Goal: Task Accomplishment & Management: Manage account settings

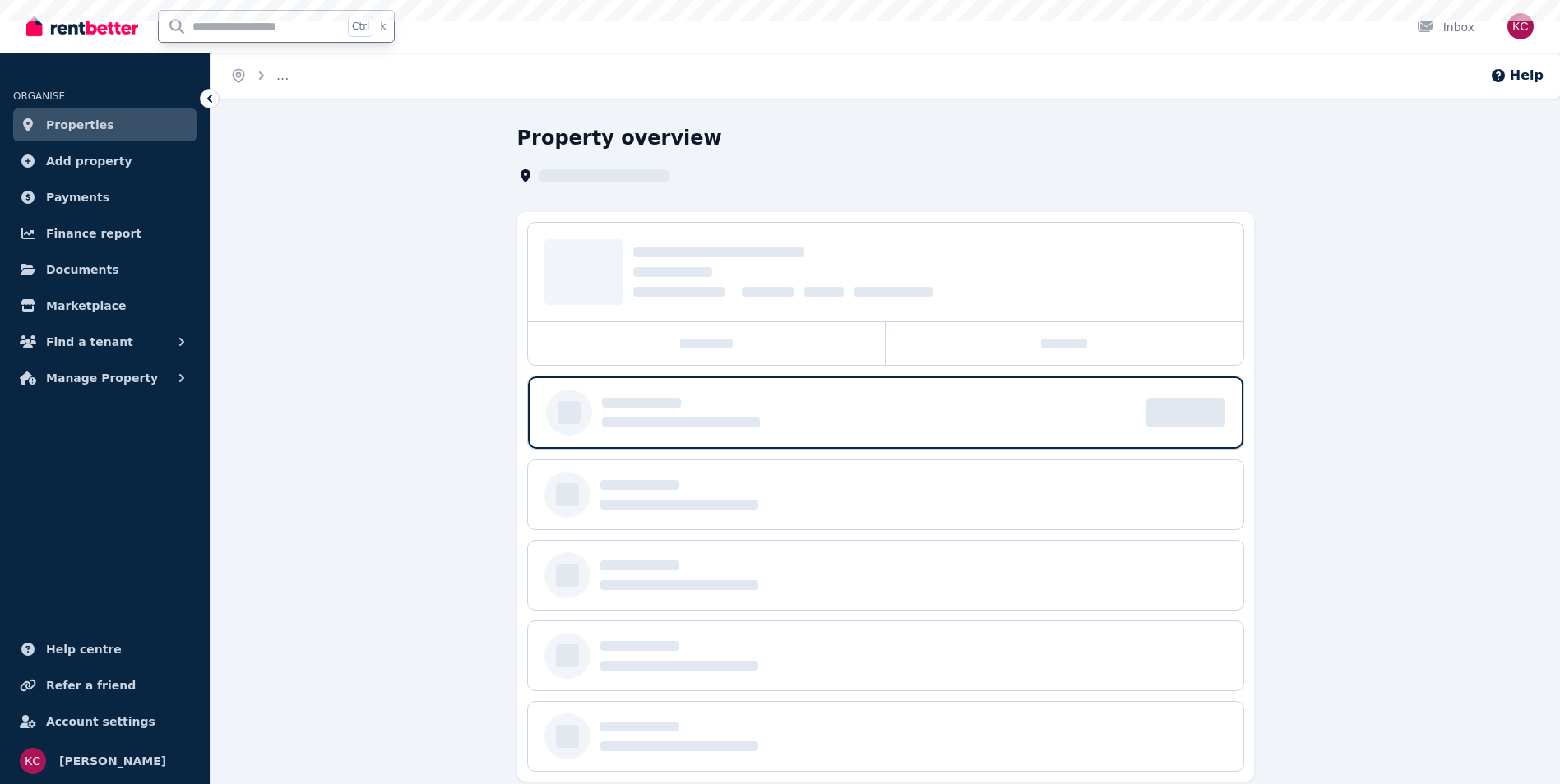
click at [242, 30] on input "text" at bounding box center [251, 26] width 184 height 32
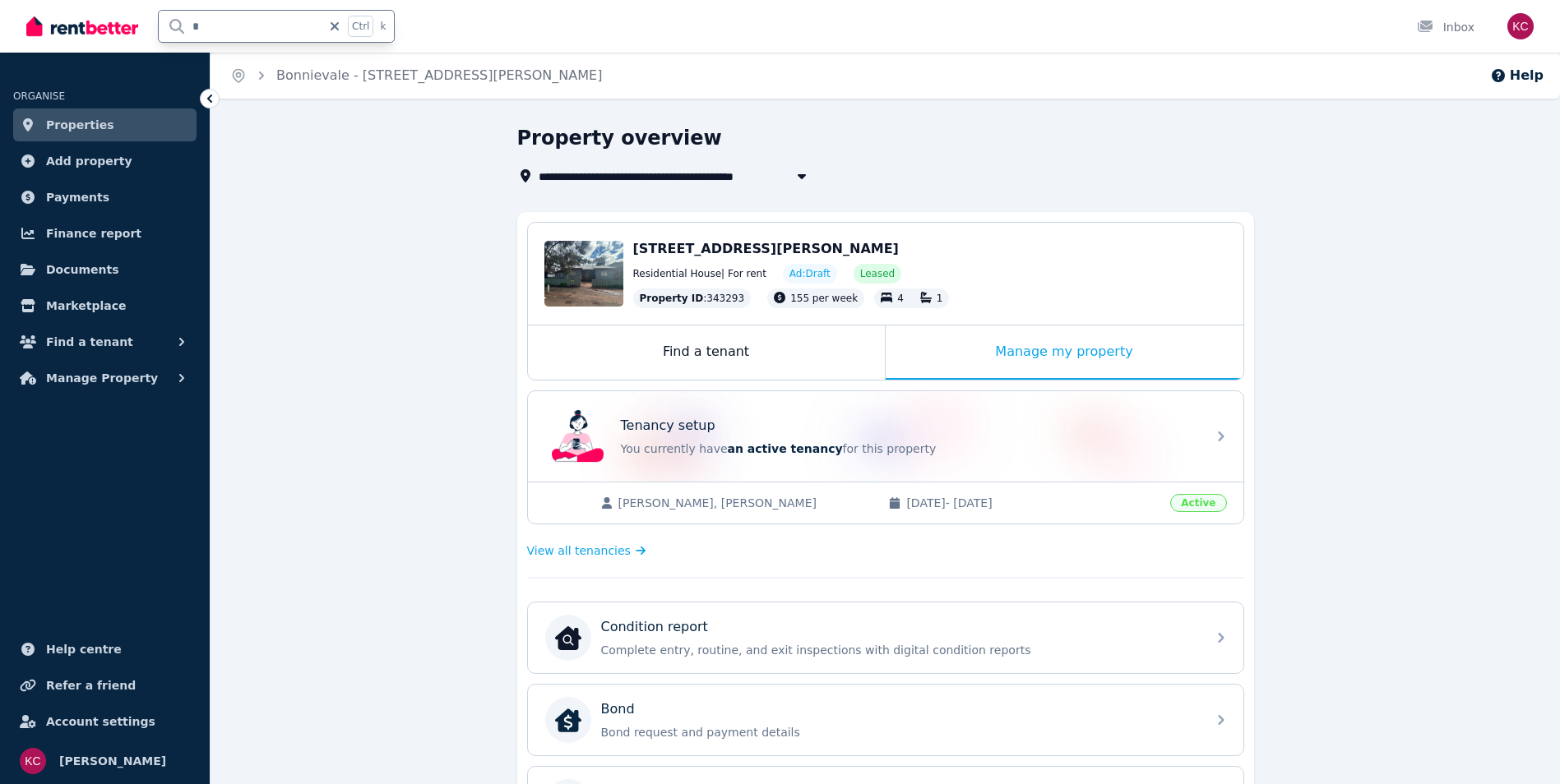
type input "**"
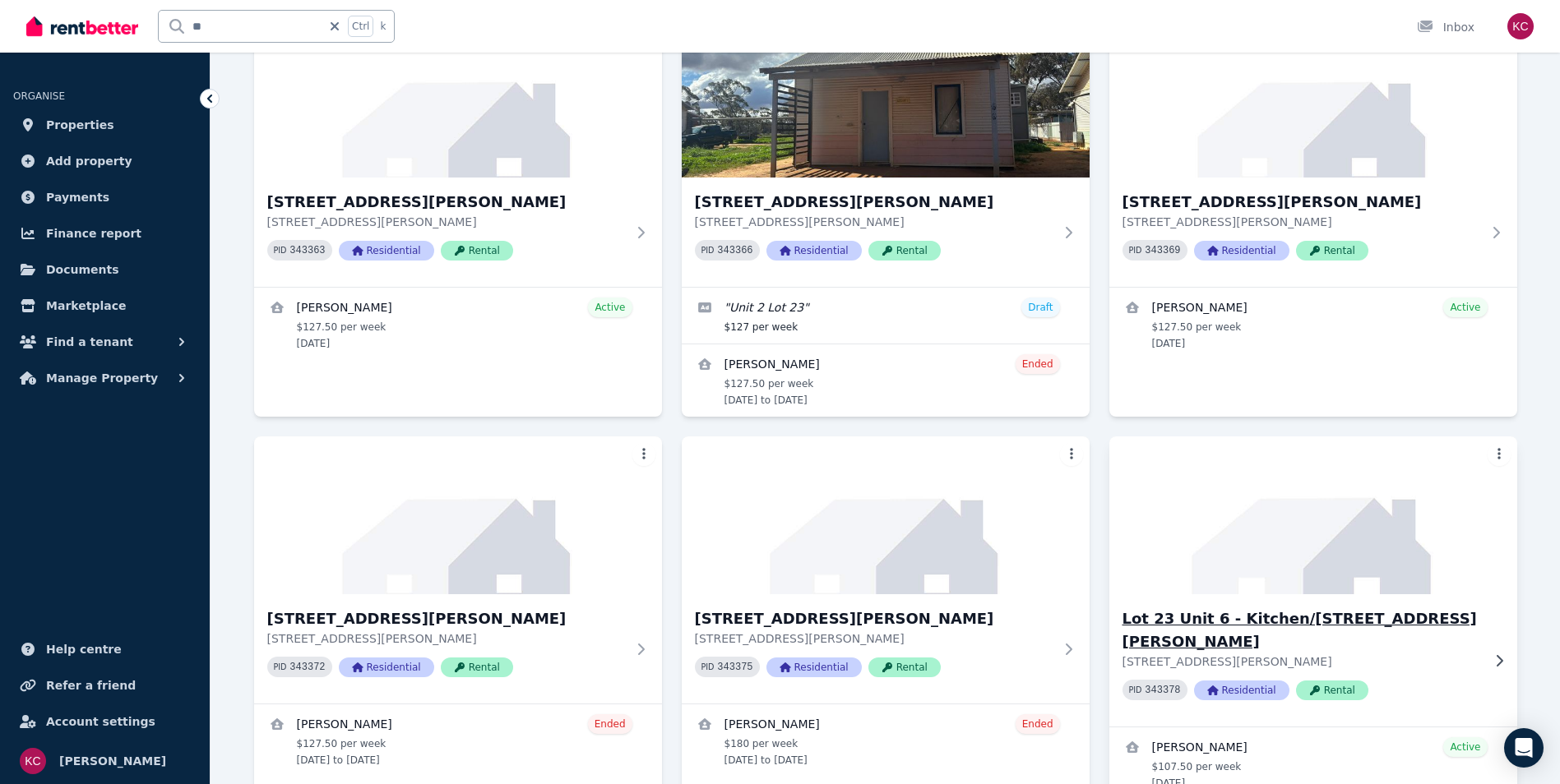
scroll to position [165, 0]
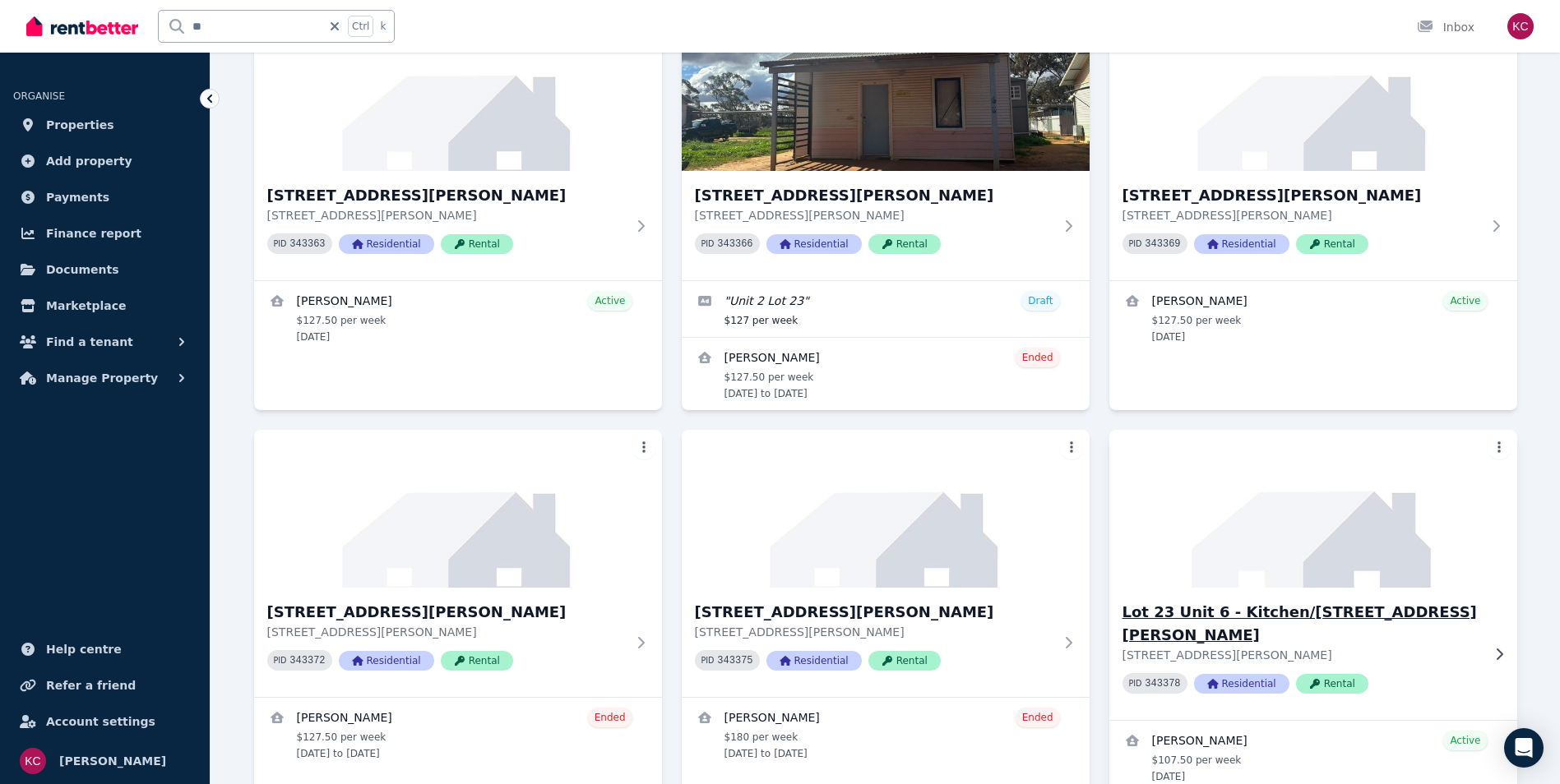
click at [1191, 616] on h3 "Lot 23 Unit 6 - Kitchen/[STREET_ADDRESS][PERSON_NAME]" at bounding box center [1301, 624] width 358 height 46
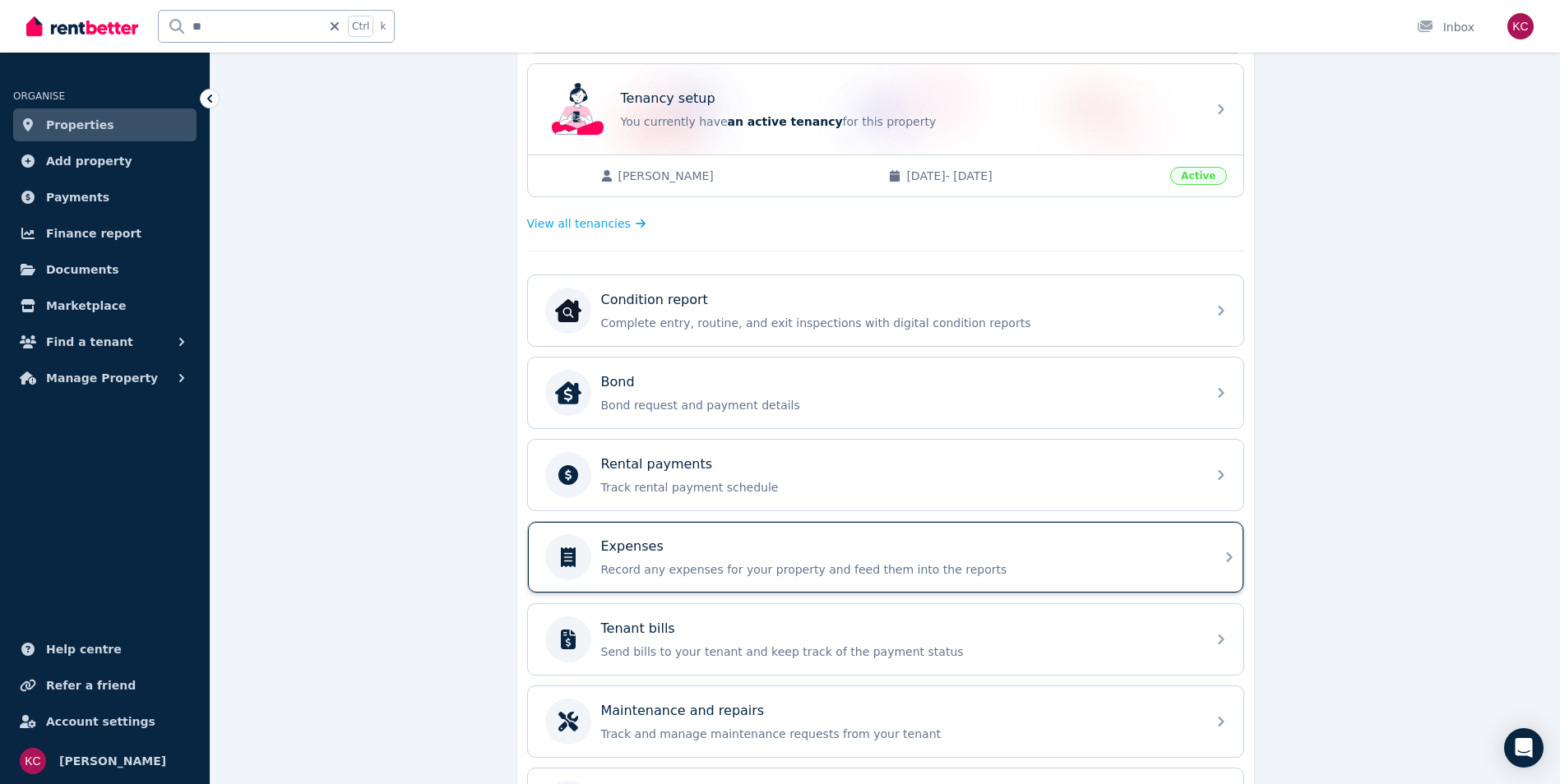
scroll to position [328, 0]
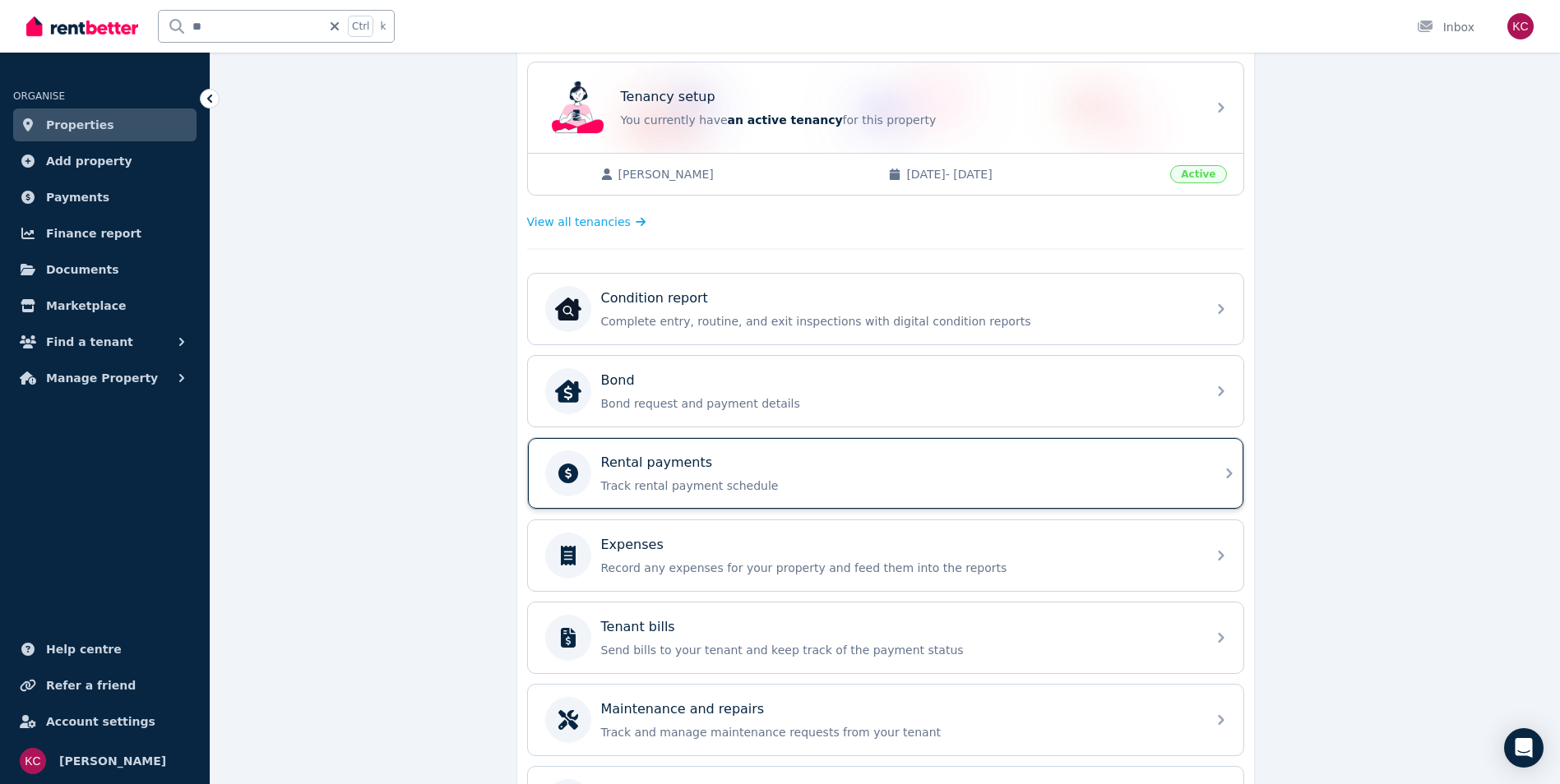
click at [722, 487] on p "Track rental payment schedule" at bounding box center [898, 485] width 595 height 17
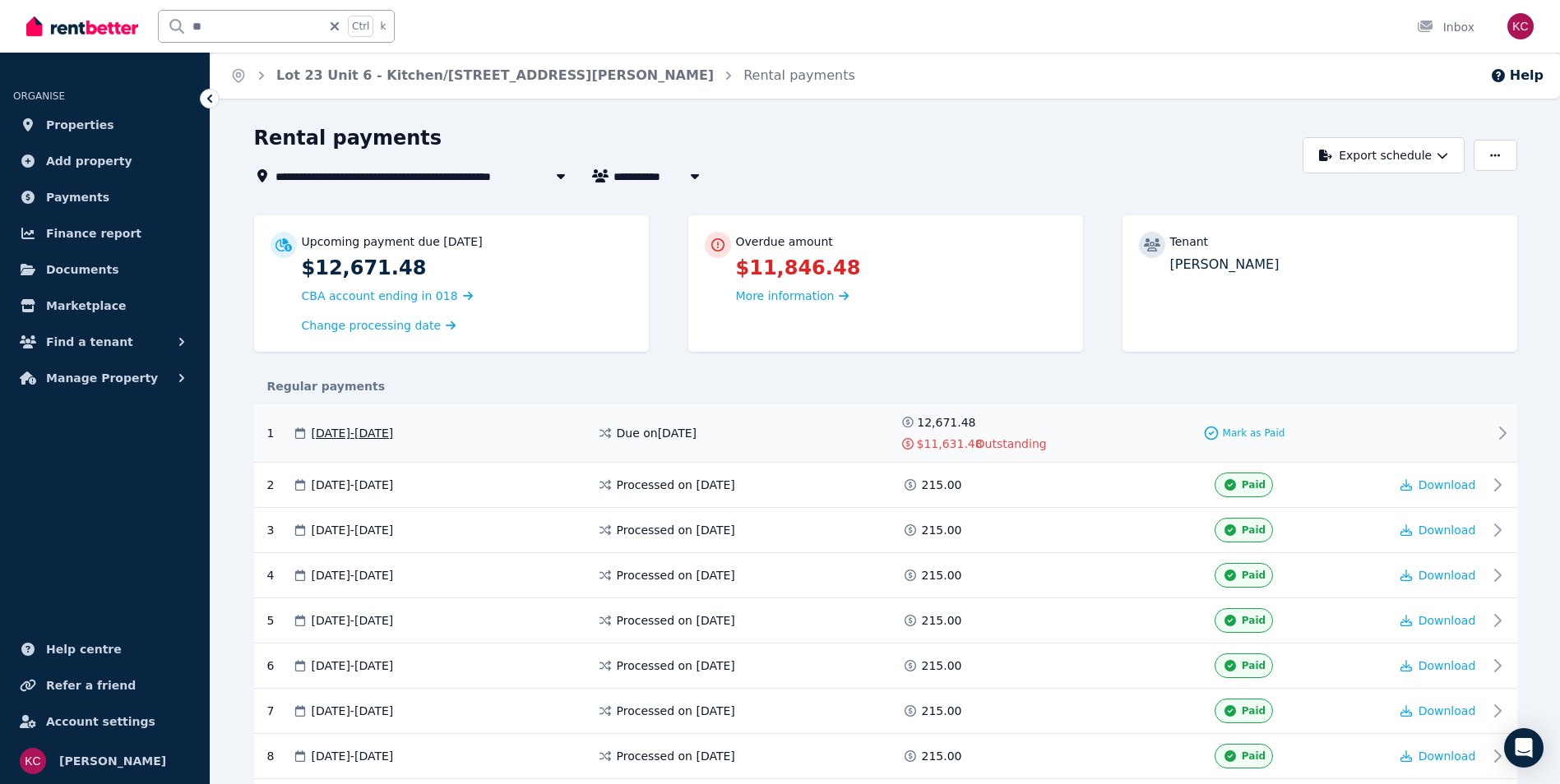
click at [746, 439] on div "Due on [DATE]" at bounding box center [749, 433] width 305 height 38
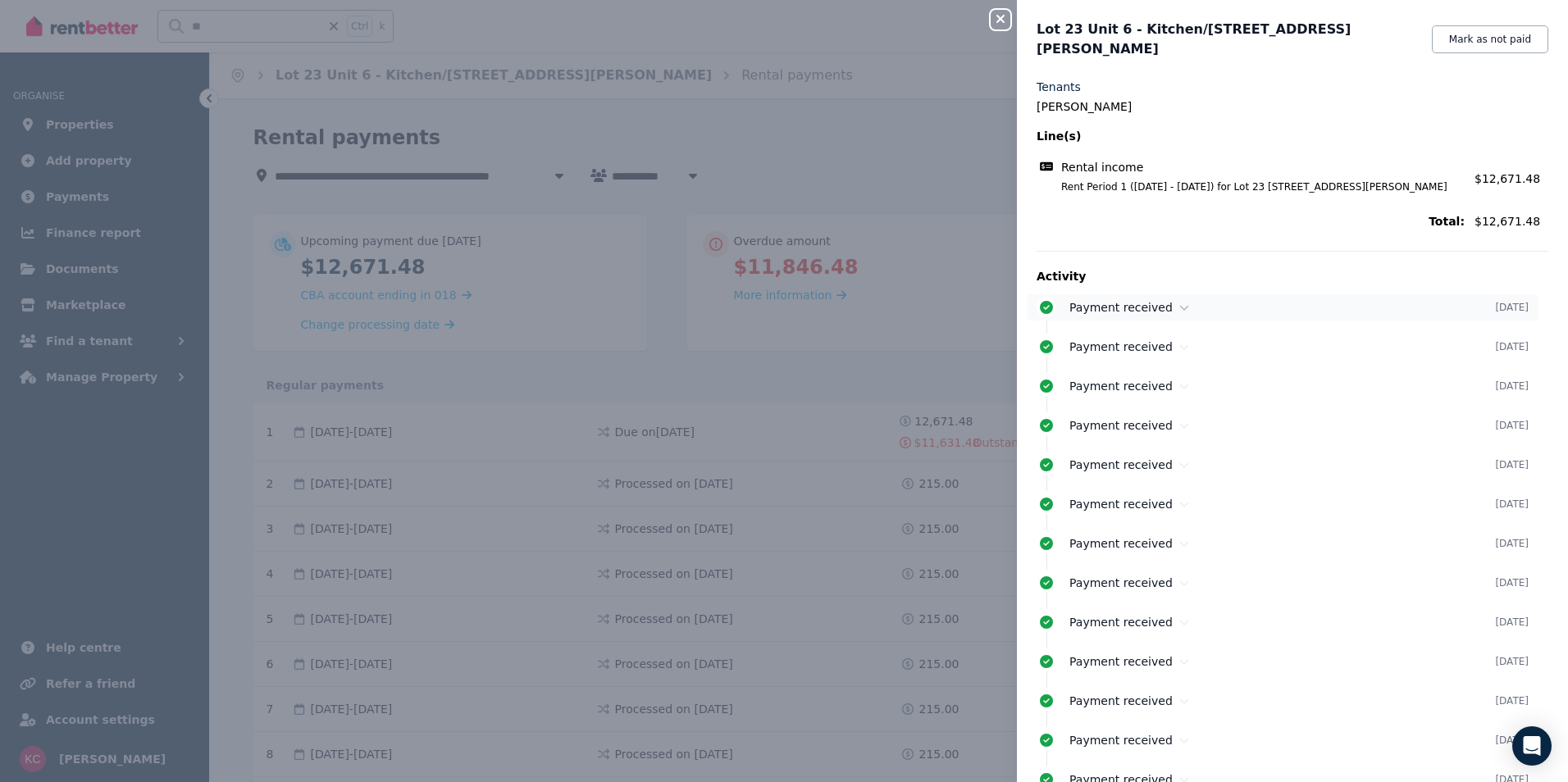
click at [1045, 301] on icon at bounding box center [1046, 307] width 13 height 13
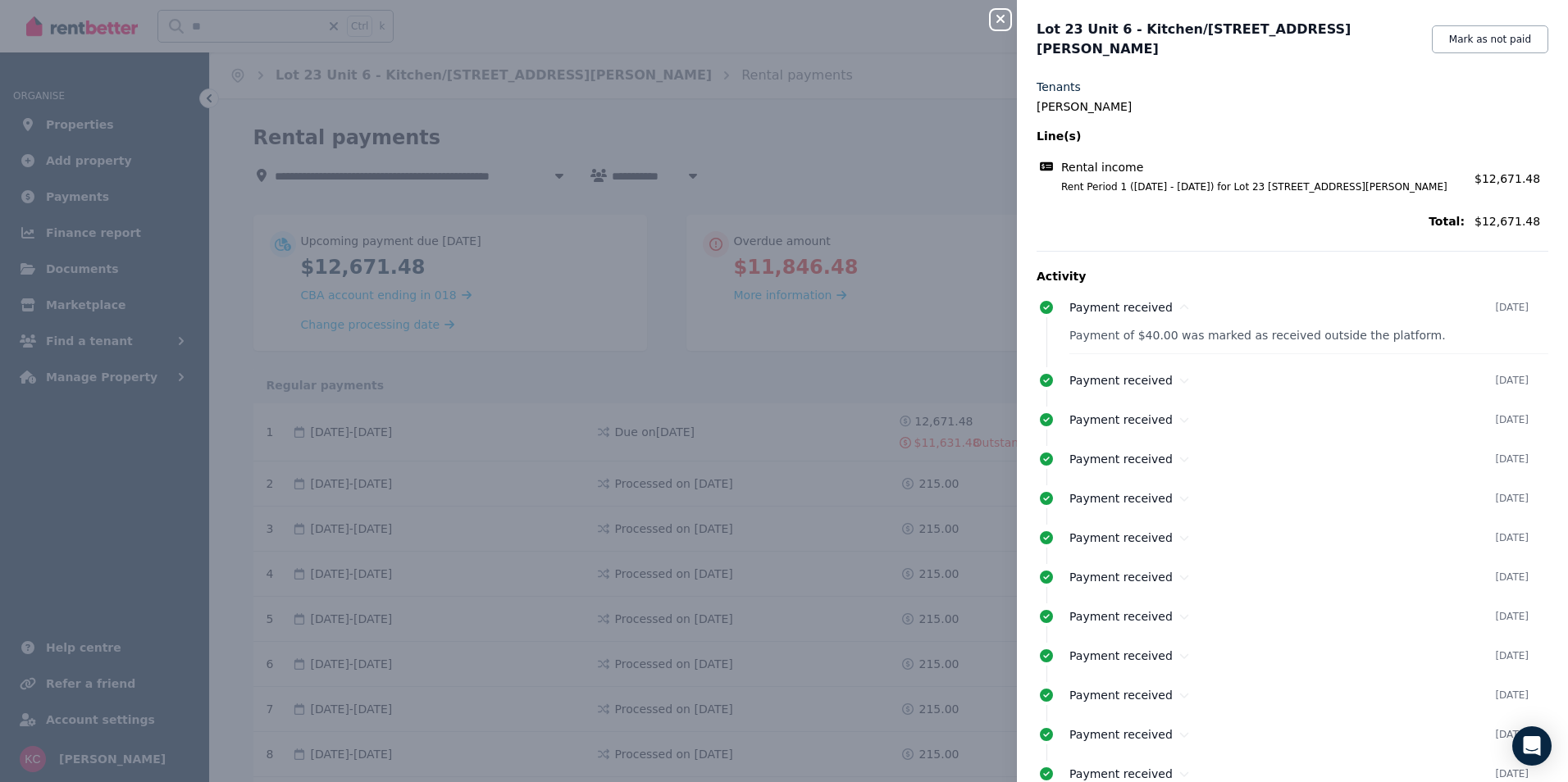
click at [1005, 20] on icon "button" at bounding box center [1001, 18] width 20 height 13
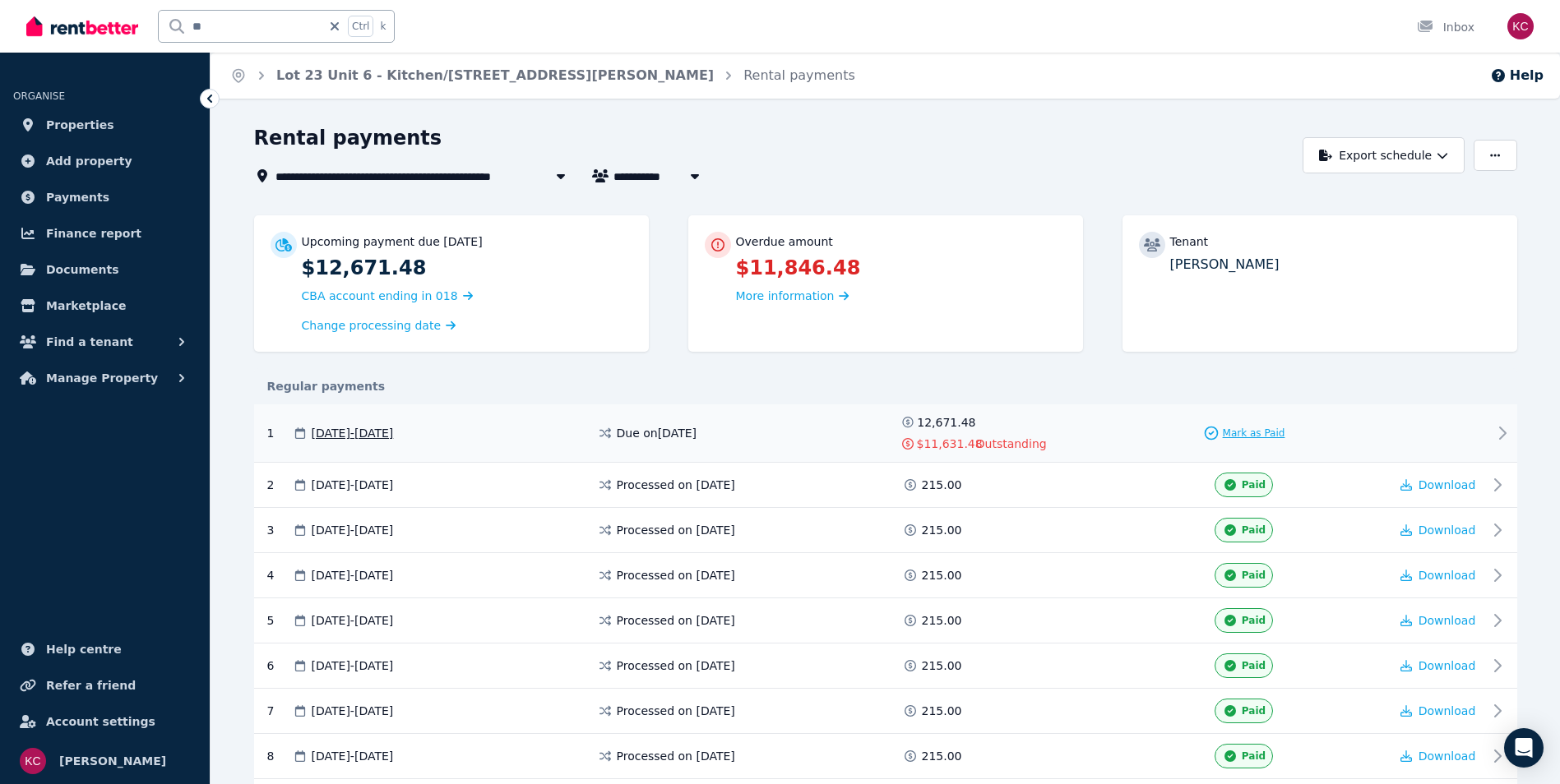
click at [1234, 434] on span "Mark as Paid" at bounding box center [1253, 433] width 62 height 13
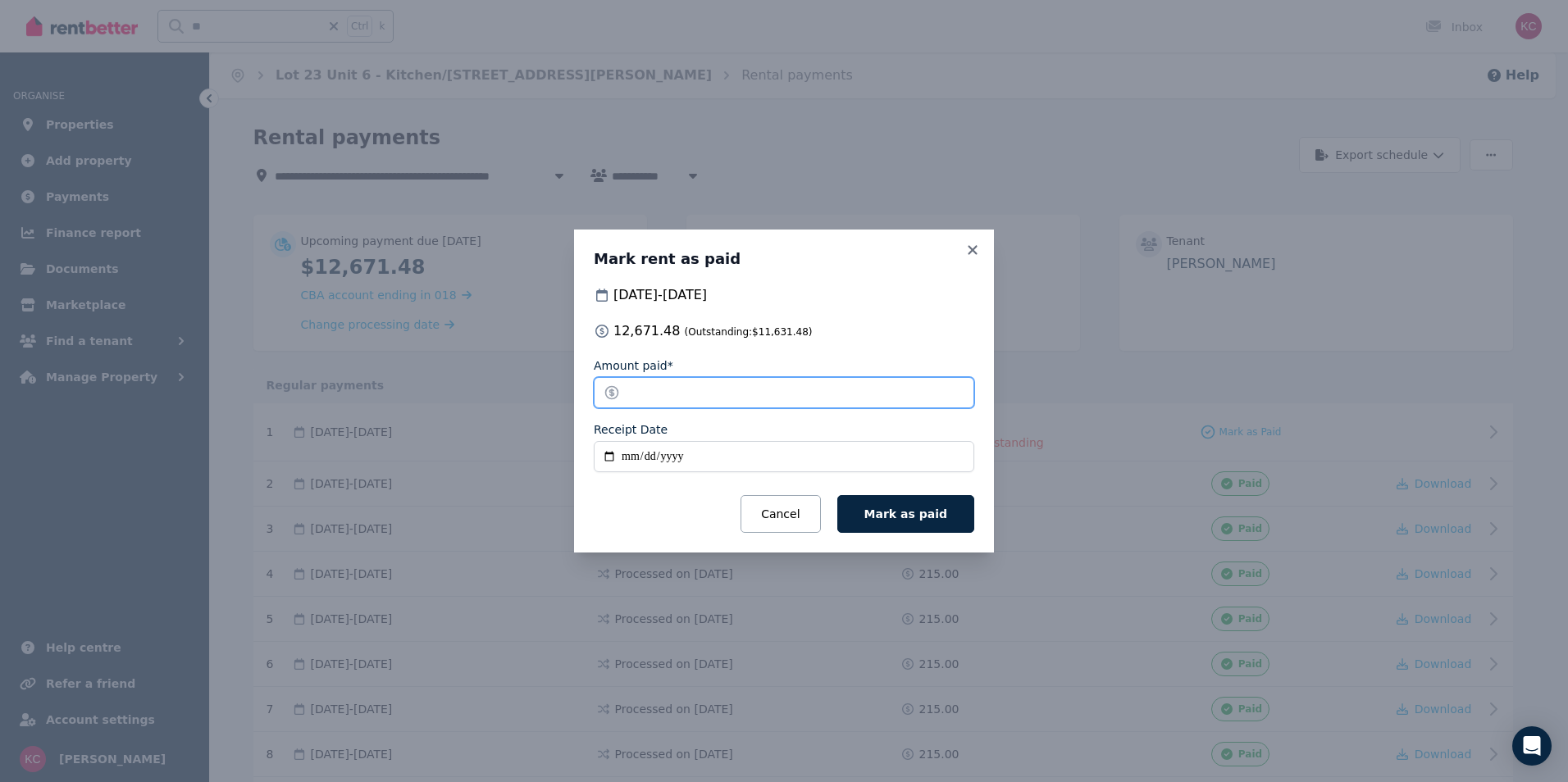
drag, startPoint x: 691, startPoint y: 398, endPoint x: 603, endPoint y: 398, distance: 88.0
click at [603, 398] on input "********" at bounding box center [783, 393] width 380 height 31
type input "**"
click at [606, 458] on input "Receipt Date" at bounding box center [783, 457] width 380 height 31
type input "**********"
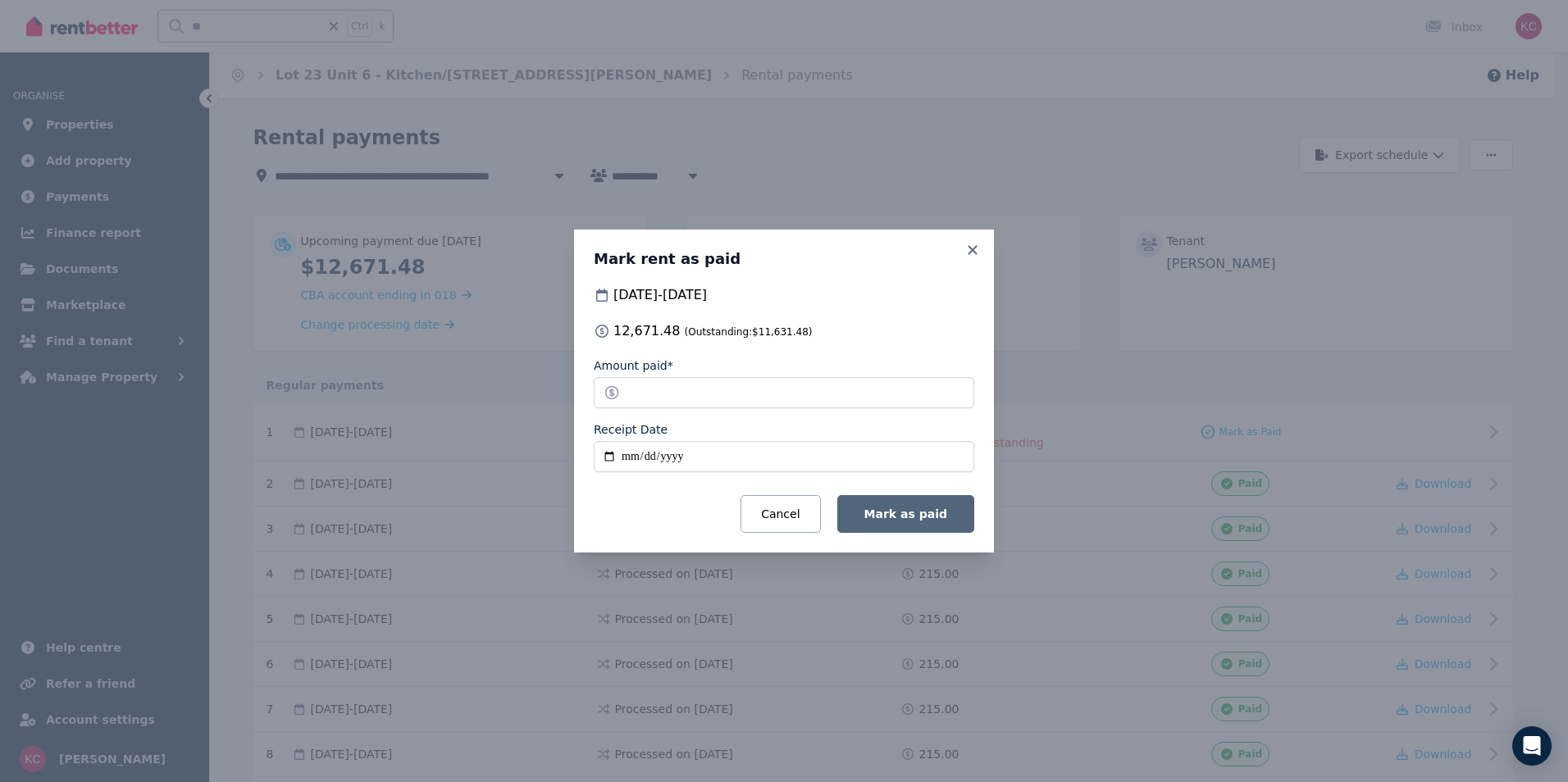
click at [882, 512] on span "Mark as paid" at bounding box center [905, 514] width 83 height 13
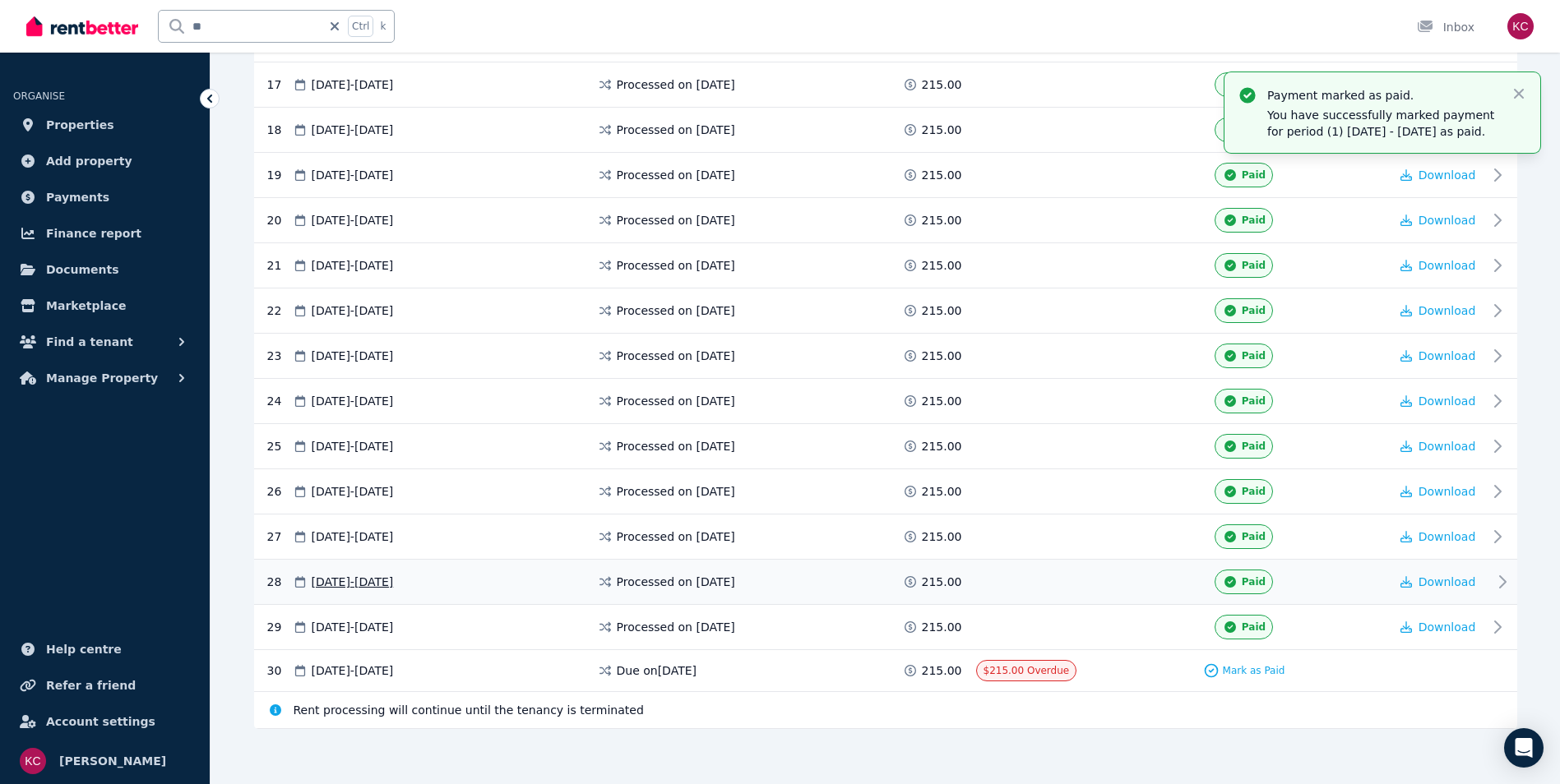
scroll to position [1082, 0]
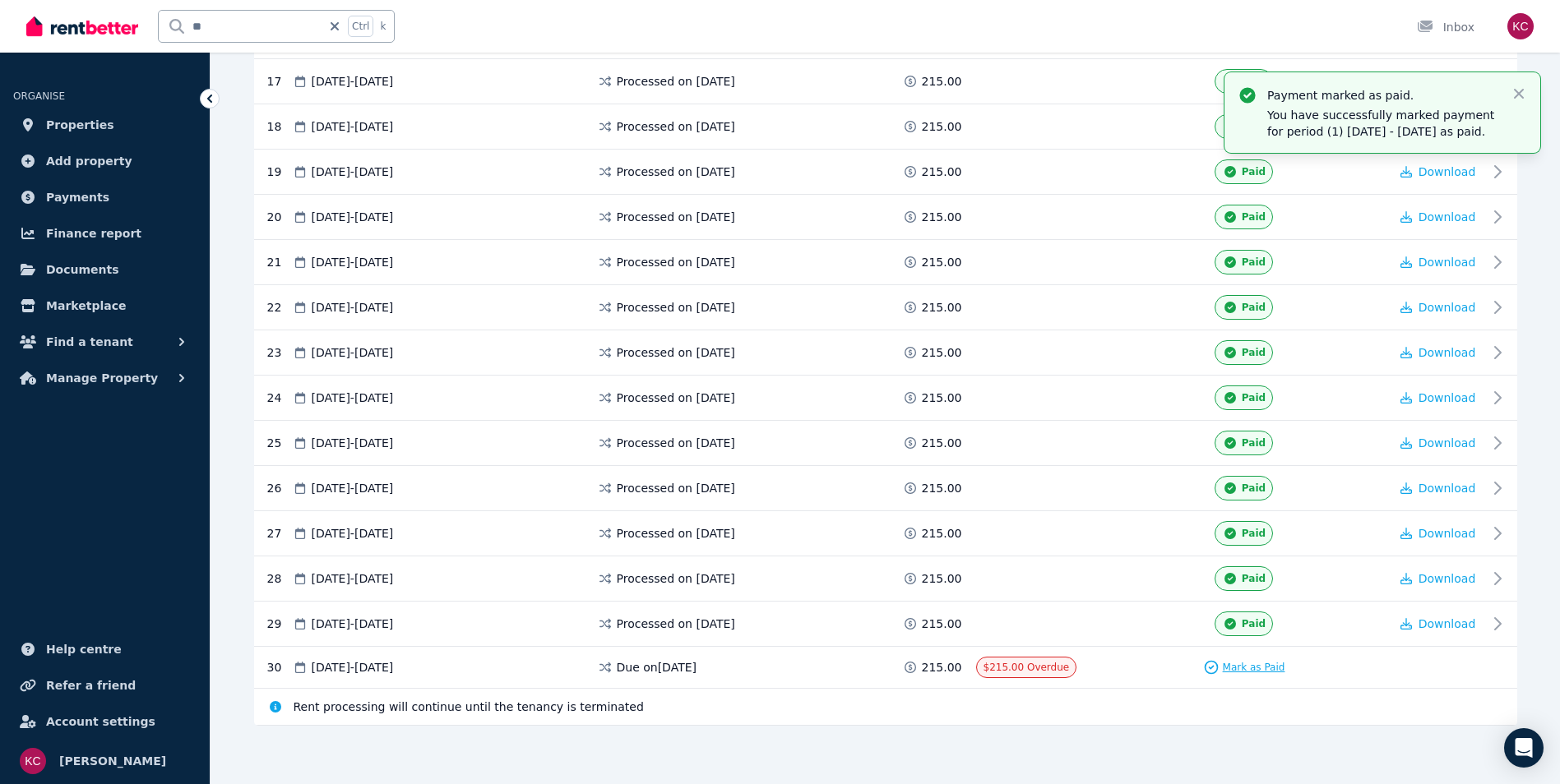
click at [1259, 668] on span "Mark as Paid" at bounding box center [1253, 667] width 62 height 13
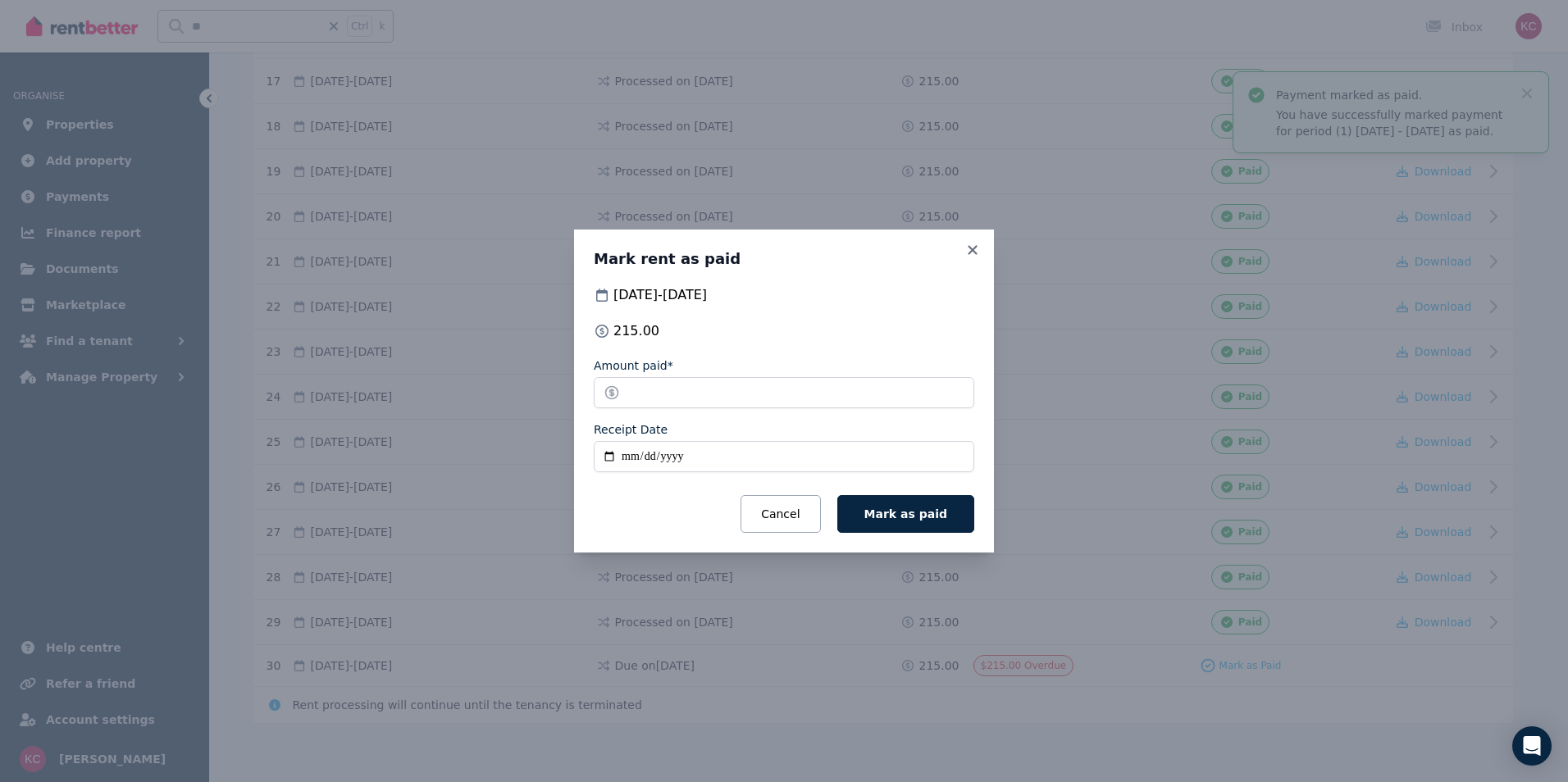
click at [605, 456] on input "Receipt Date" at bounding box center [783, 457] width 380 height 31
type input "**********"
click at [875, 516] on button "Mark as paid" at bounding box center [905, 514] width 137 height 38
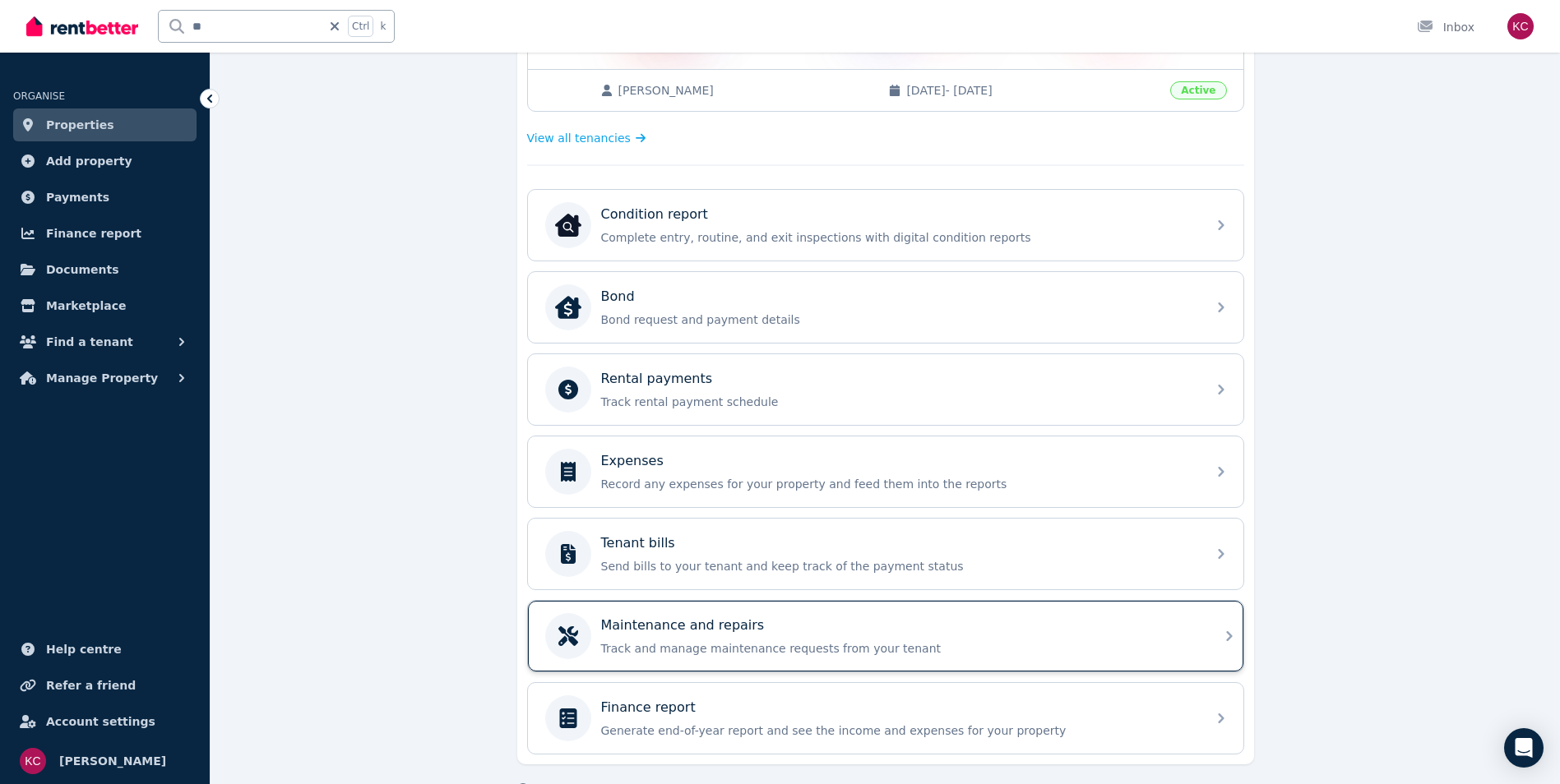
scroll to position [414, 0]
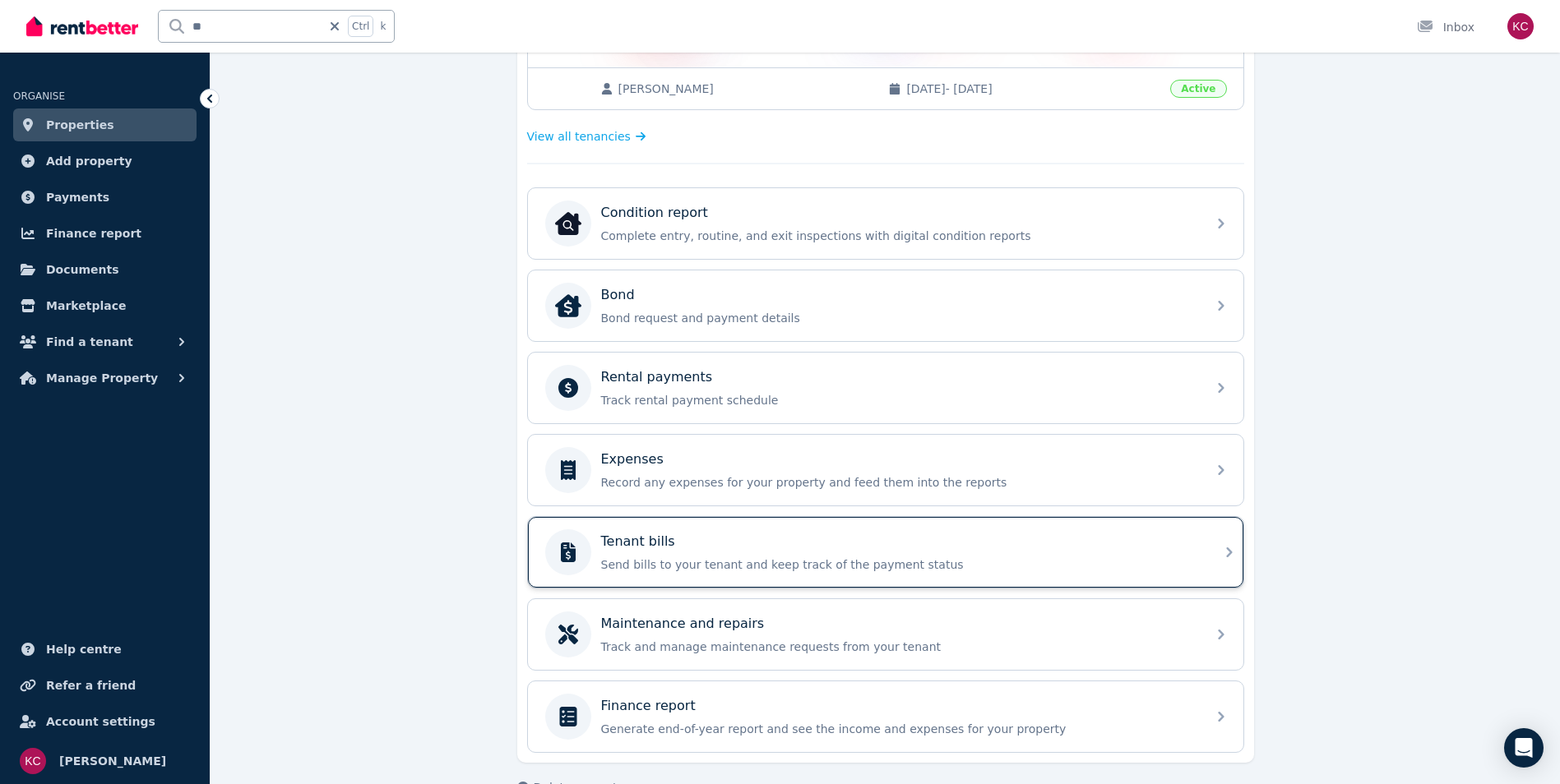
click at [771, 564] on p "Send bills to your tenant and keep track of the payment status" at bounding box center [898, 564] width 595 height 17
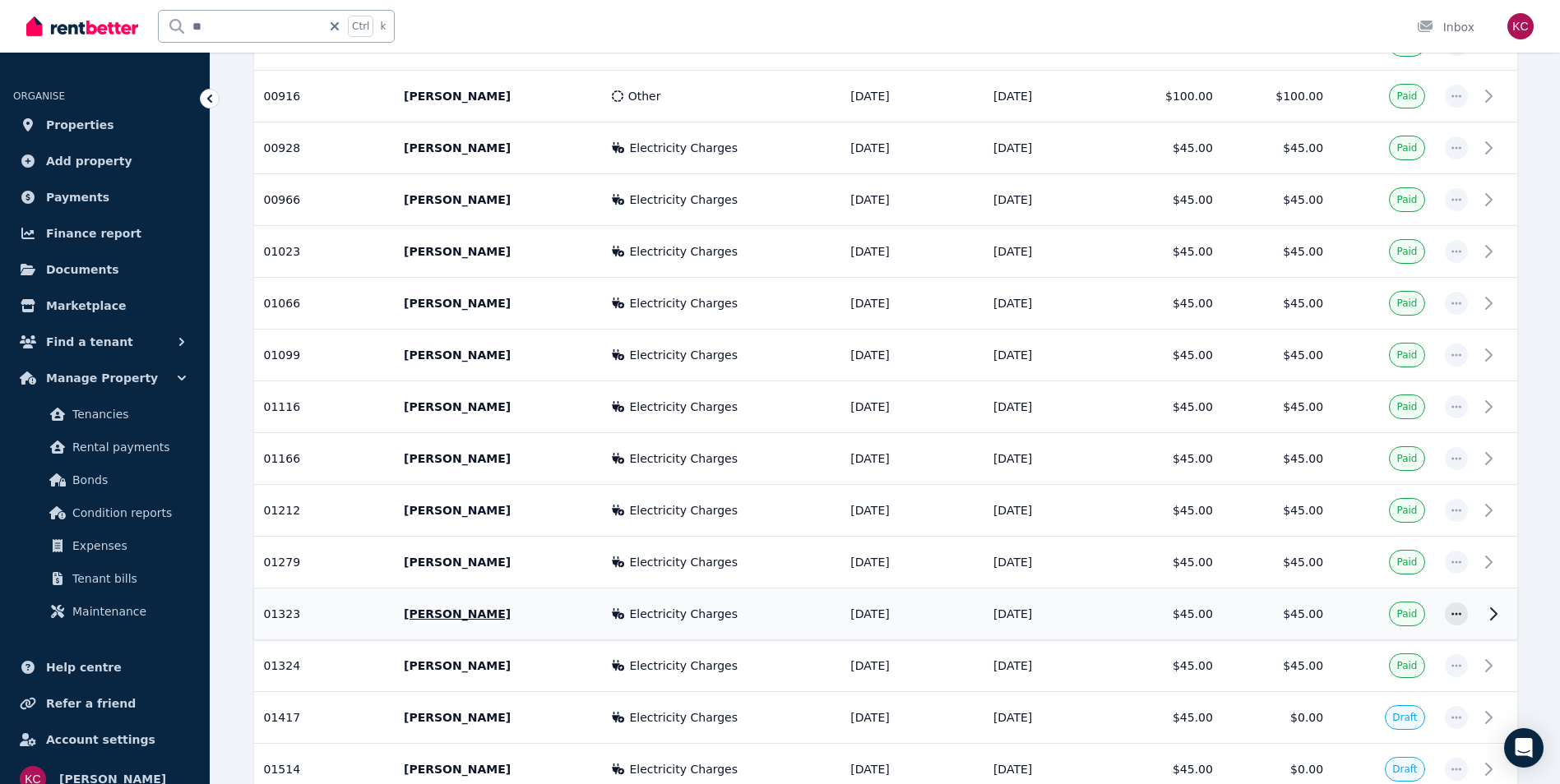
scroll to position [1415, 0]
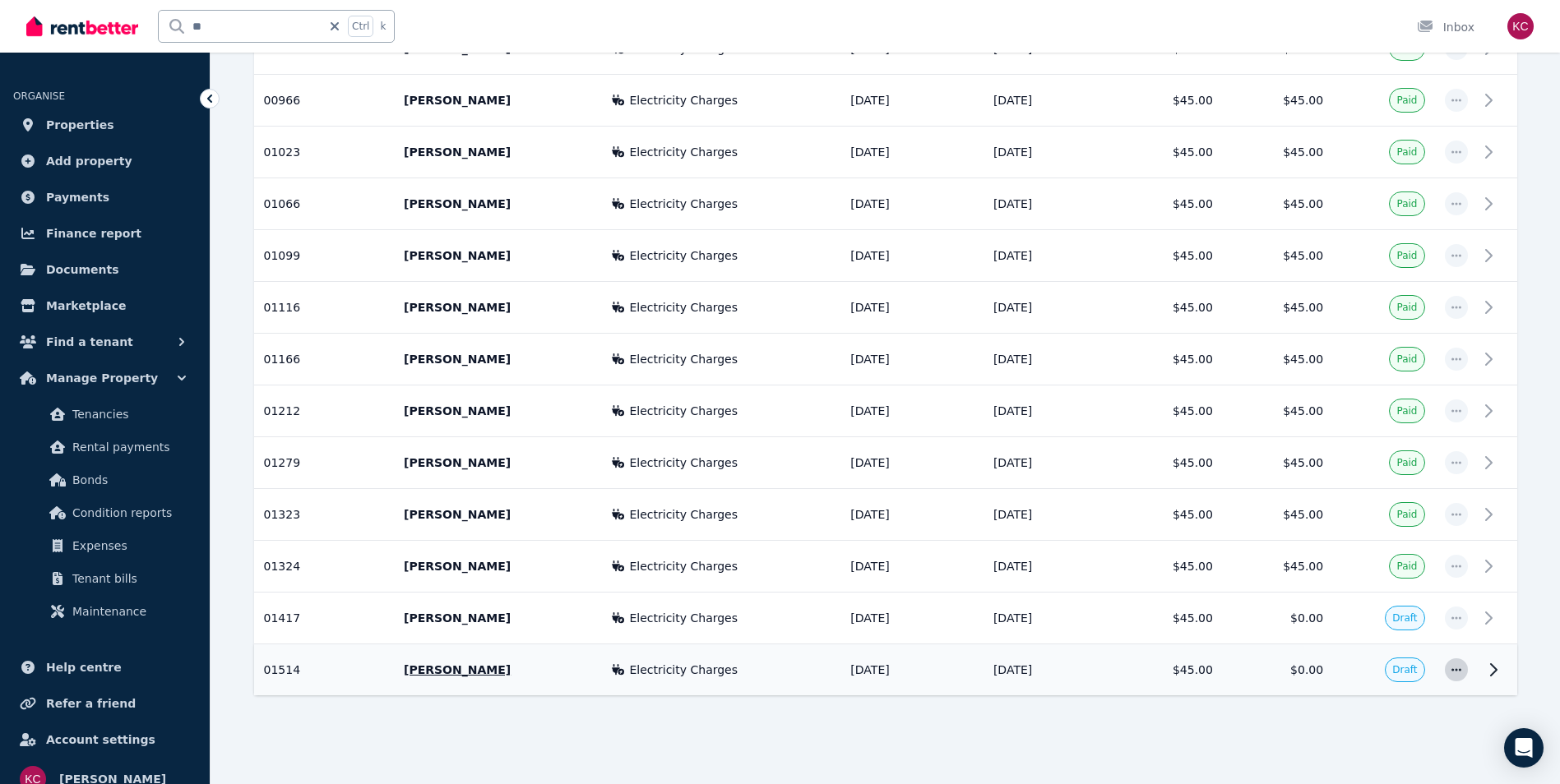
click at [1450, 667] on icon "button" at bounding box center [1456, 669] width 13 height 11
click at [1393, 719] on span "Mark as paid" at bounding box center [1402, 714] width 105 height 20
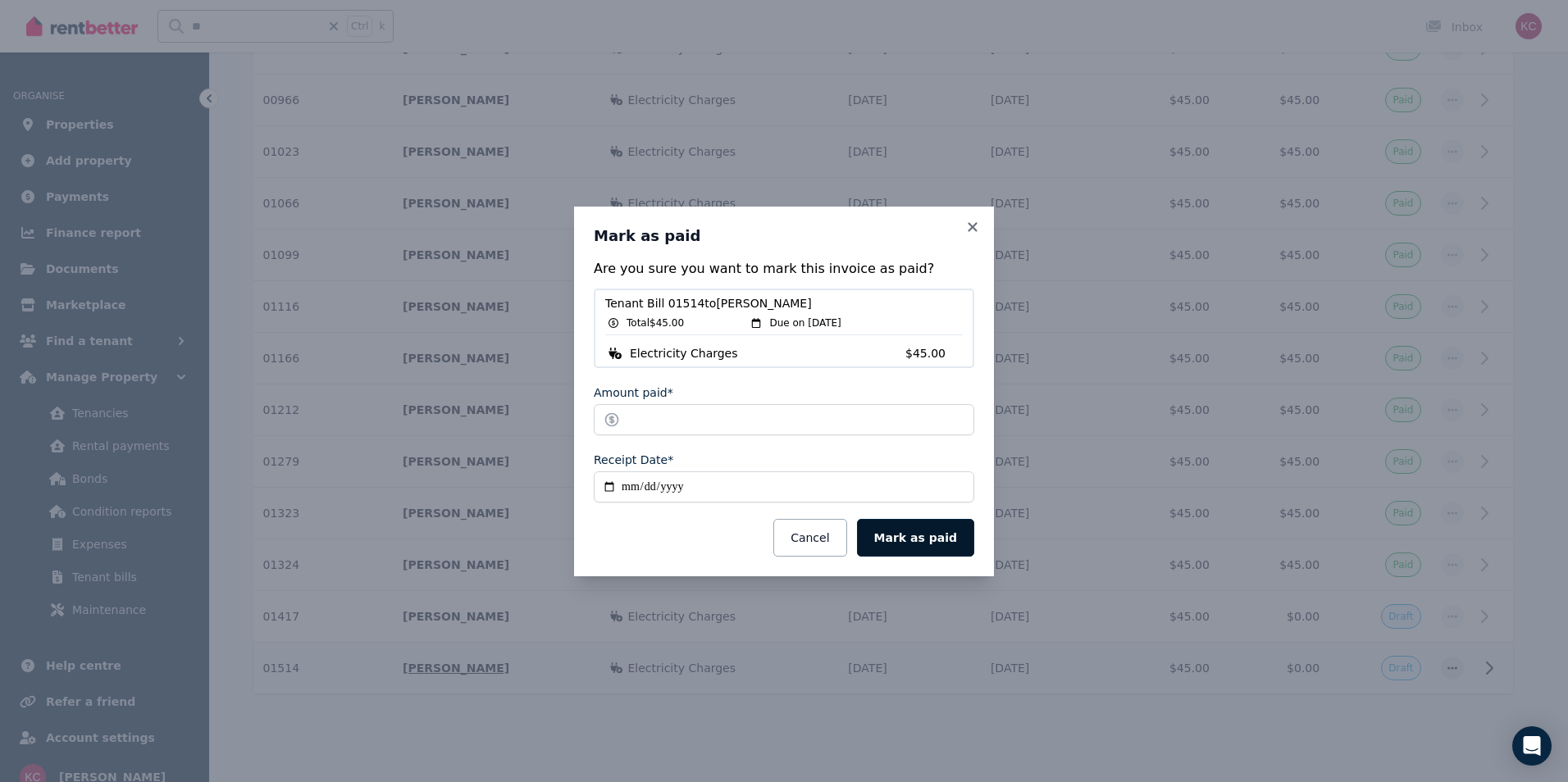
click at [947, 538] on button "Mark as paid" at bounding box center [916, 537] width 117 height 38
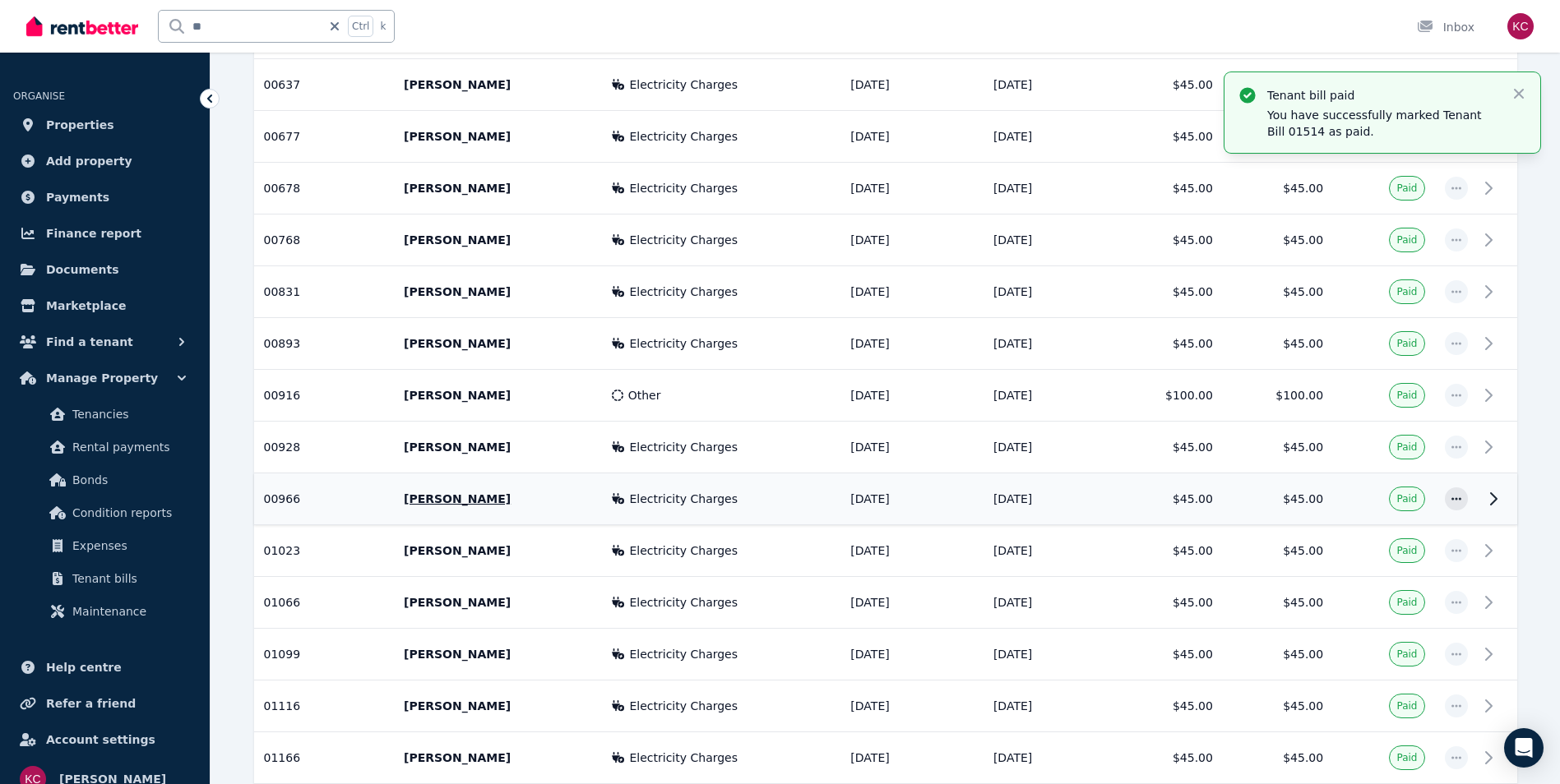
scroll to position [922, 0]
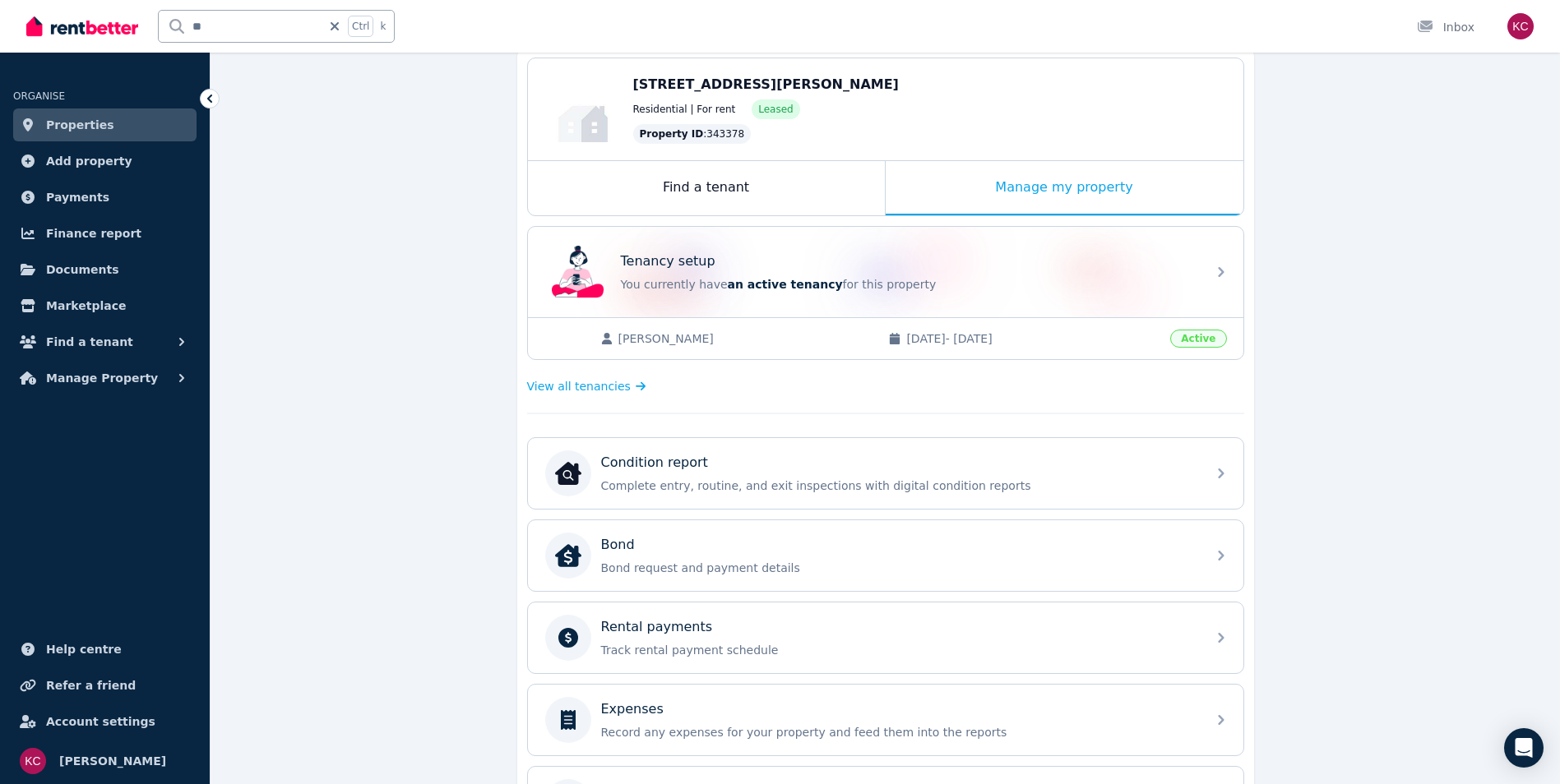
scroll to position [165, 0]
click at [792, 635] on div "Rental payments" at bounding box center [898, 627] width 595 height 20
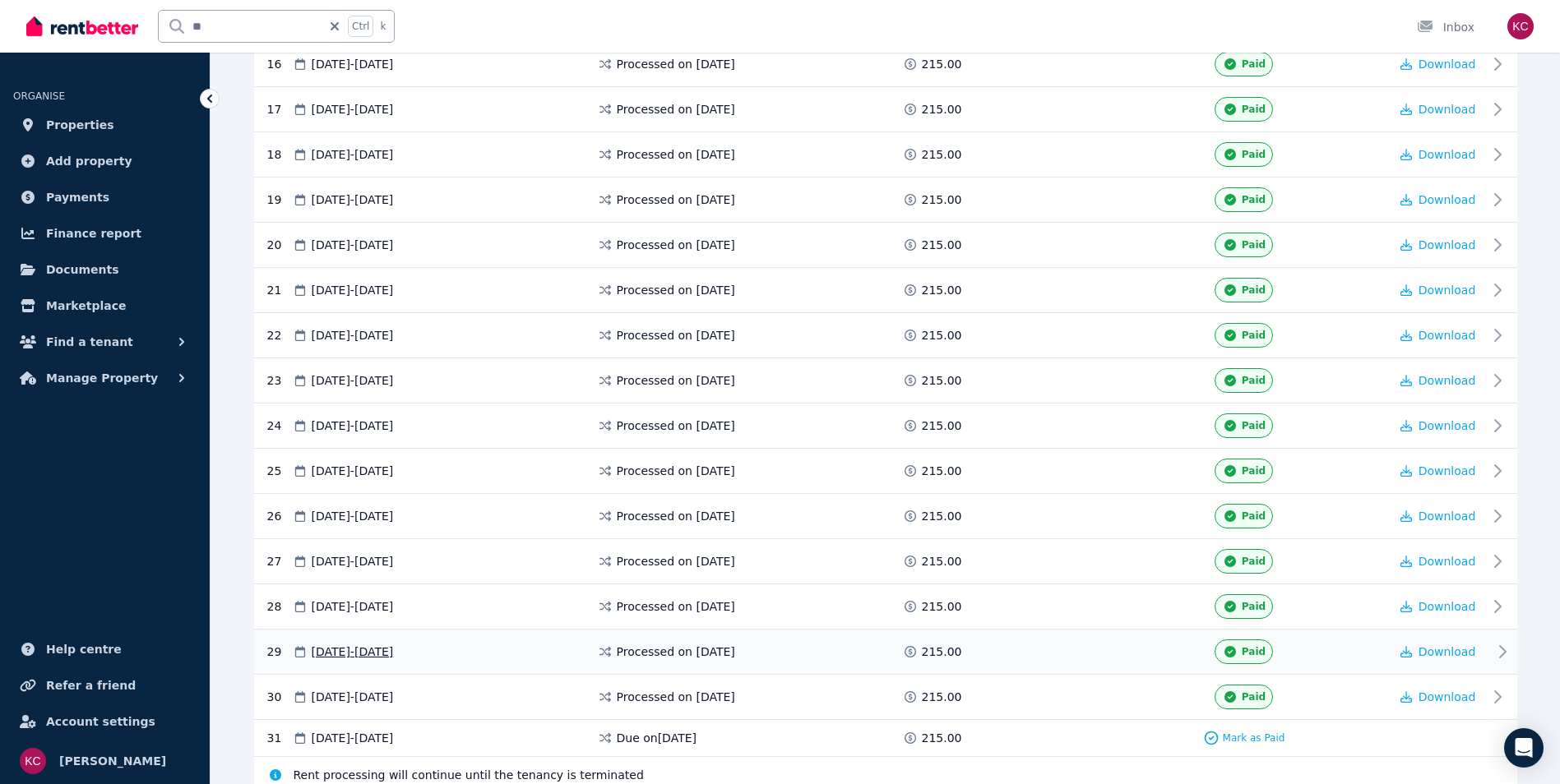
scroll to position [1122, 0]
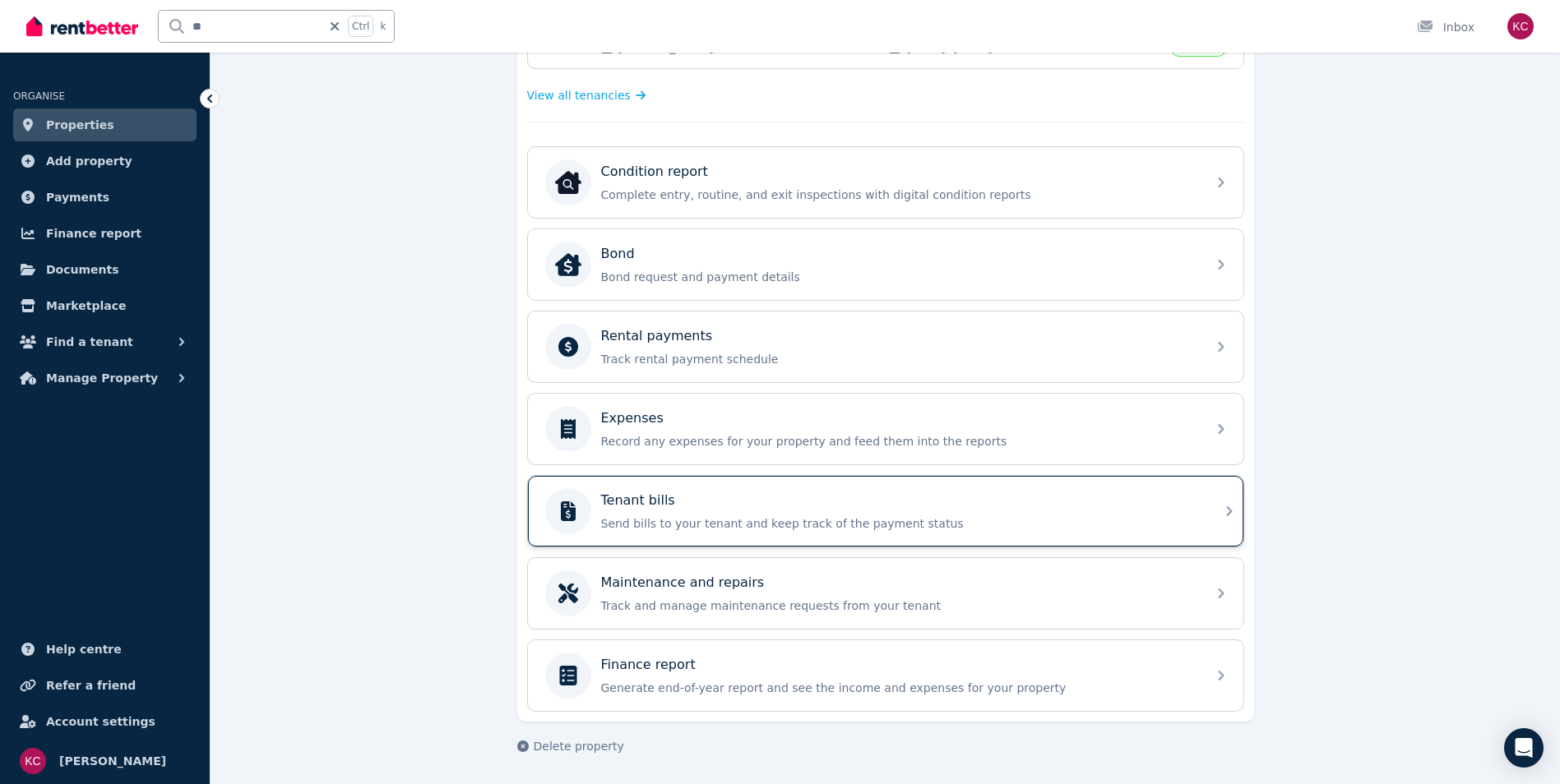
scroll to position [456, 0]
click at [915, 513] on div "Tenant bills Send bills to your tenant and keep track of the payment status" at bounding box center [898, 511] width 595 height 41
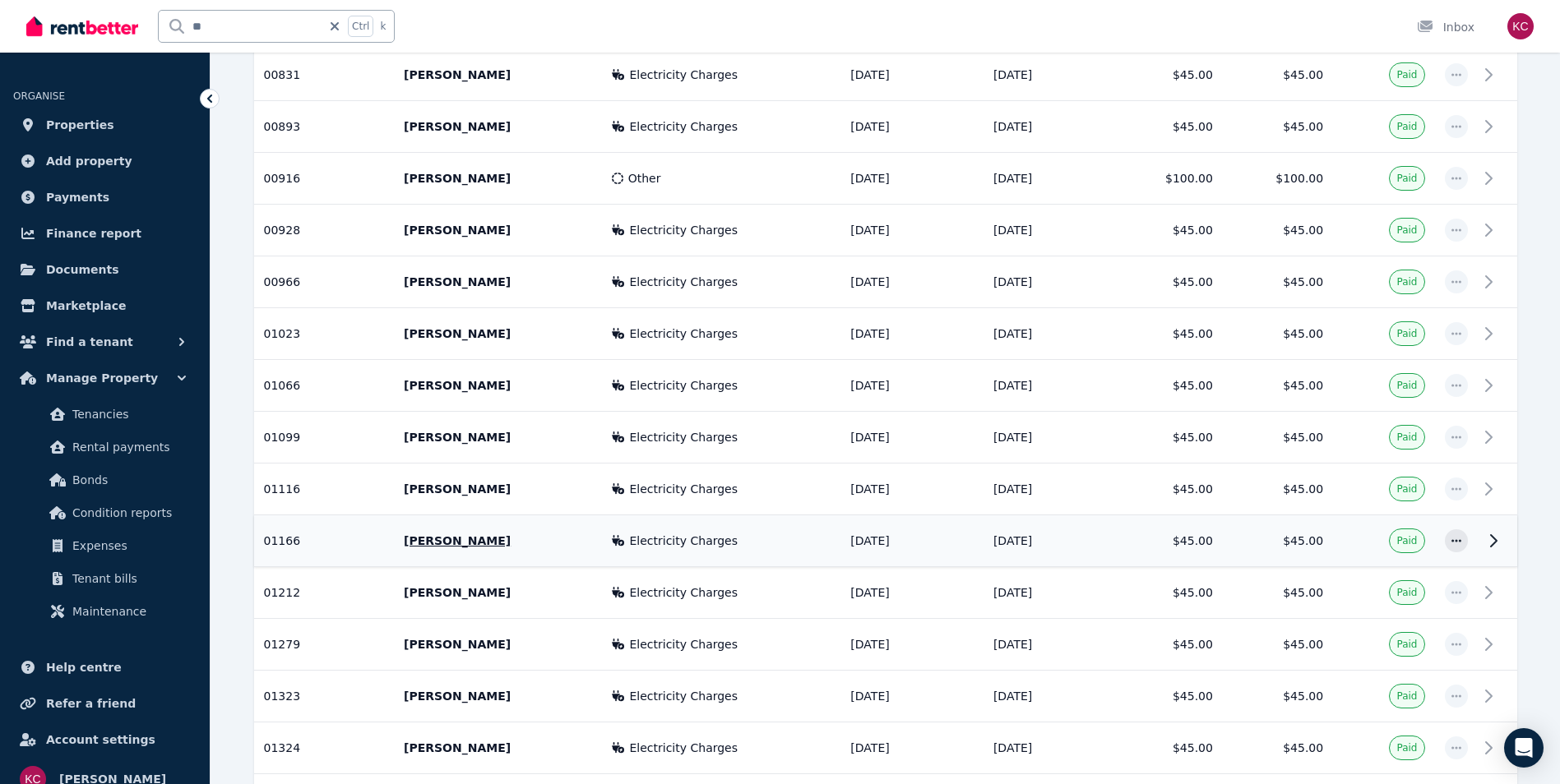
scroll to position [1415, 0]
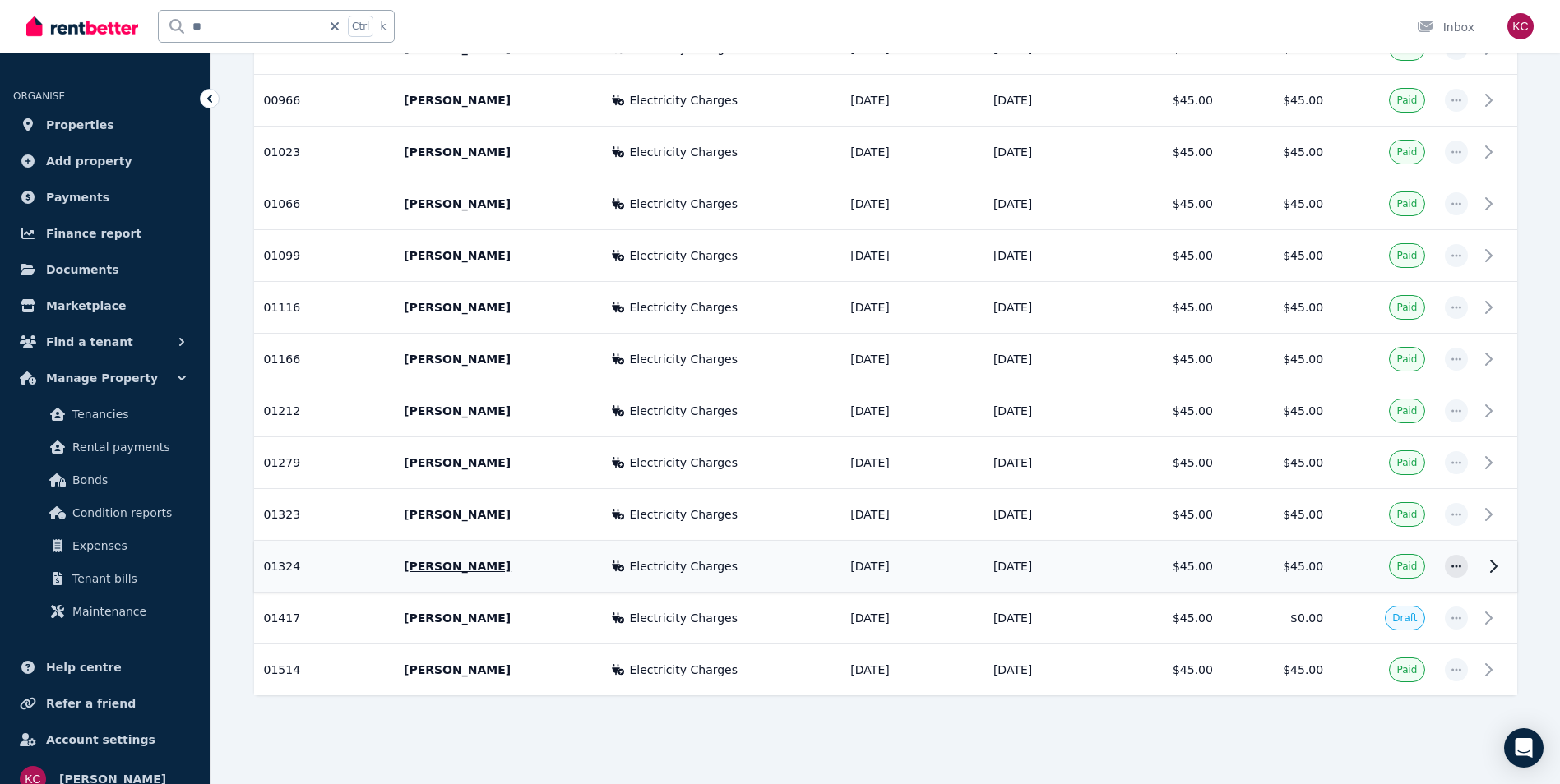
click at [843, 573] on td "[DATE]" at bounding box center [911, 566] width 143 height 52
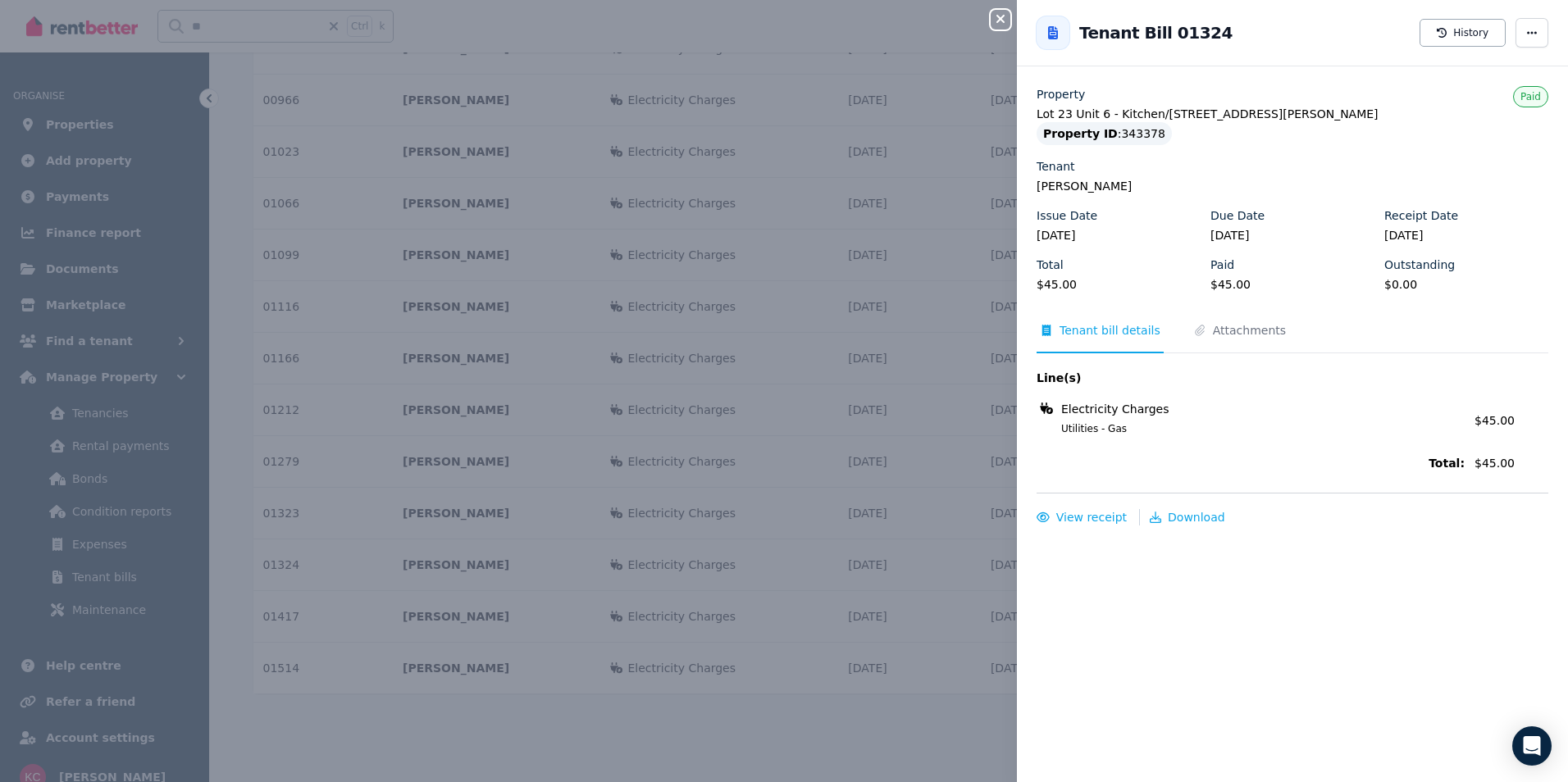
click at [996, 15] on icon "button" at bounding box center [1001, 18] width 20 height 13
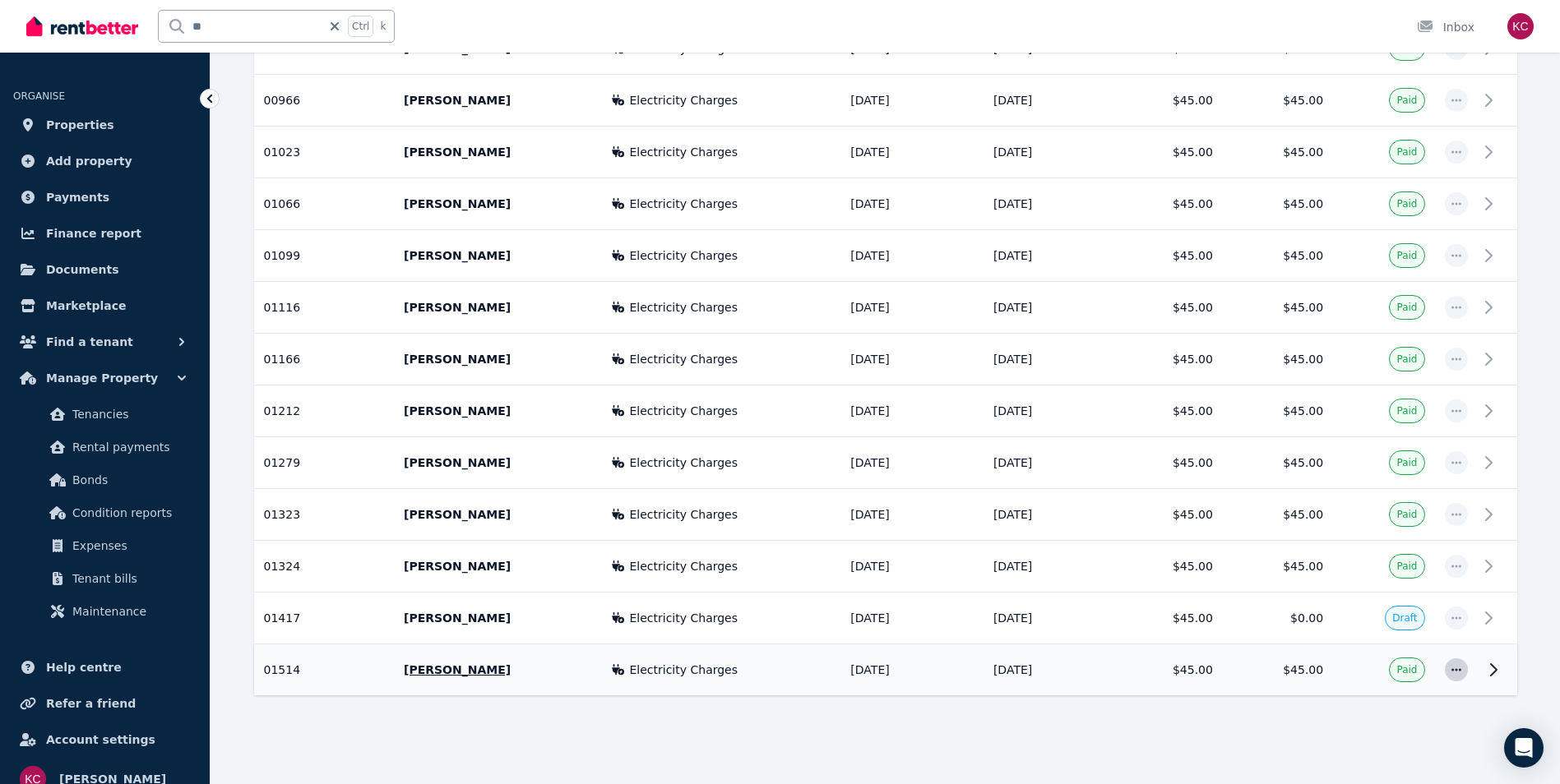
click at [1457, 674] on icon "button" at bounding box center [1456, 669] width 13 height 11
click at [1404, 719] on span "Mark as not paid" at bounding box center [1402, 714] width 105 height 20
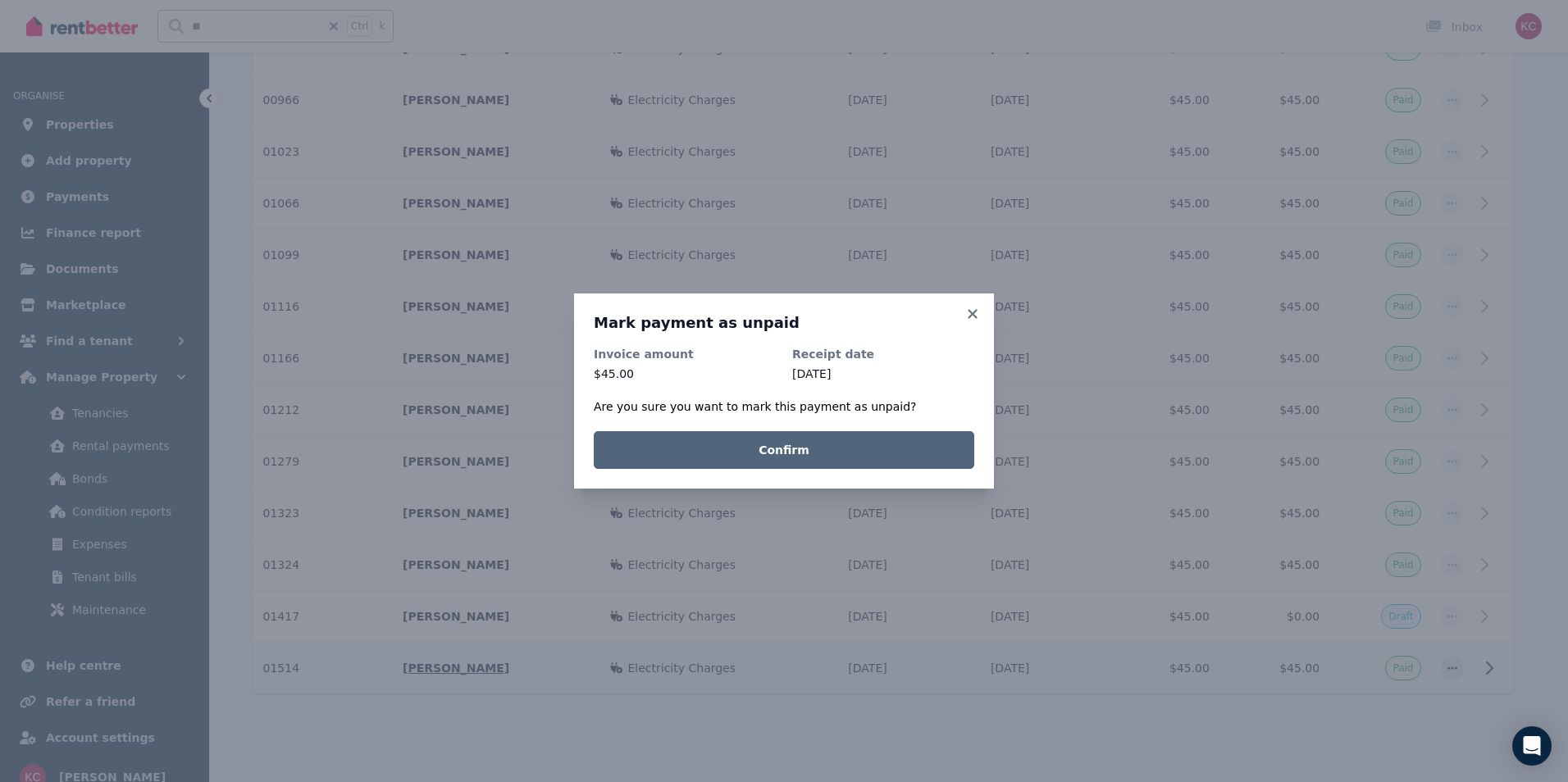
click at [812, 456] on button "Confirm" at bounding box center [783, 450] width 380 height 38
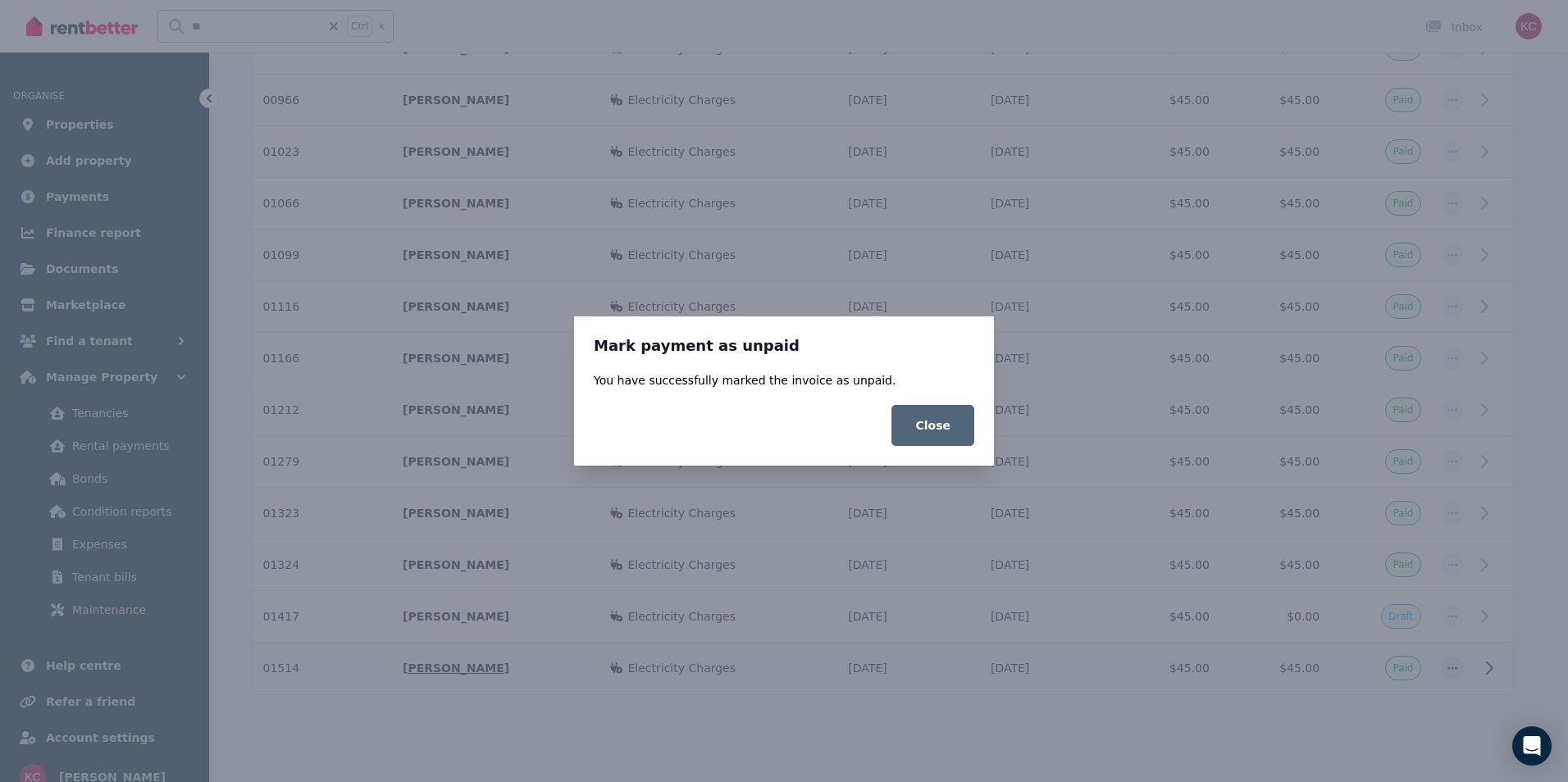
click at [934, 426] on button "Close" at bounding box center [933, 426] width 83 height 41
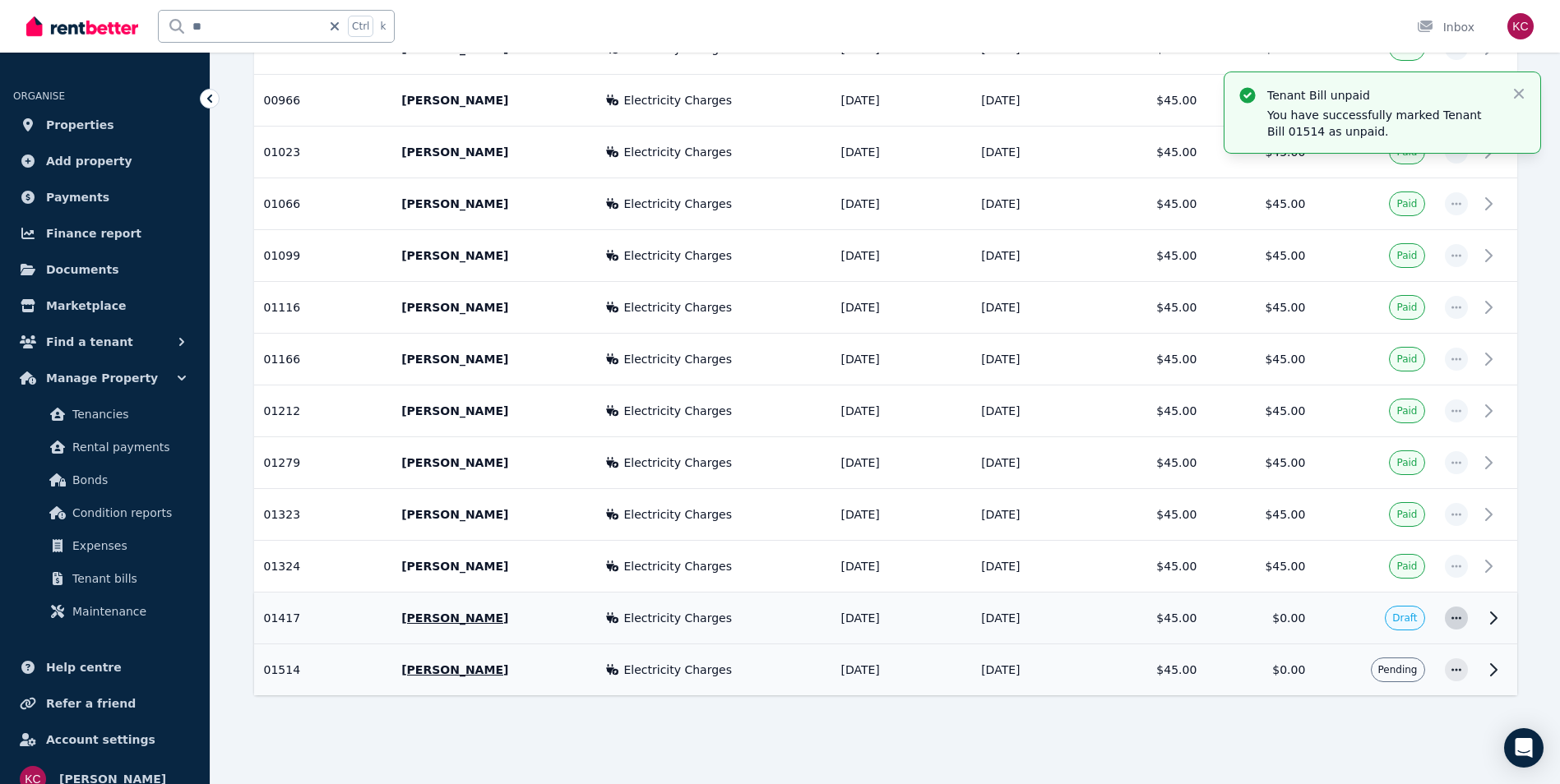
click at [1446, 621] on span "button" at bounding box center [1457, 618] width 23 height 23
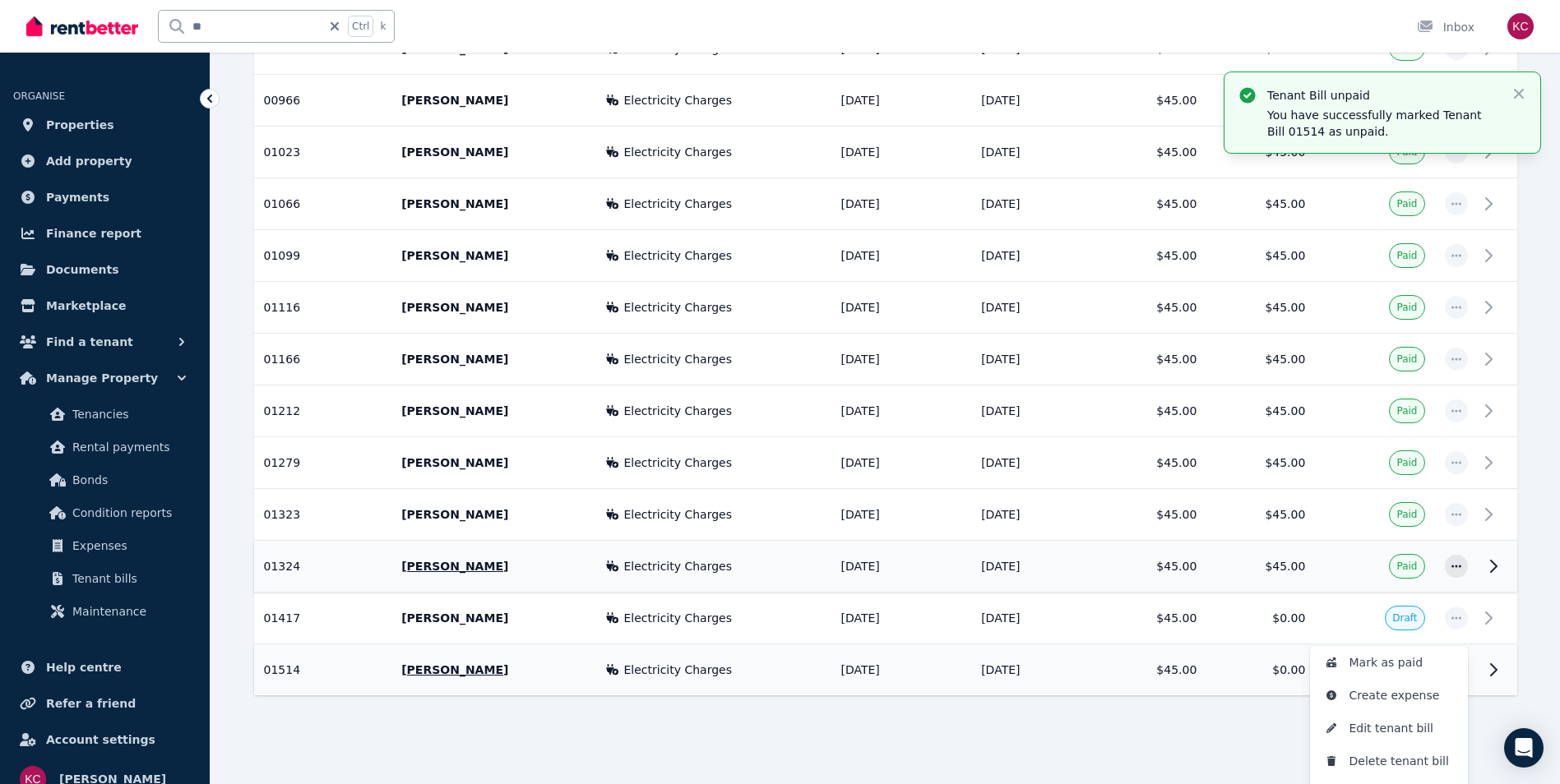
click at [644, 571] on span "Electricity Charges" at bounding box center [677, 566] width 109 height 17
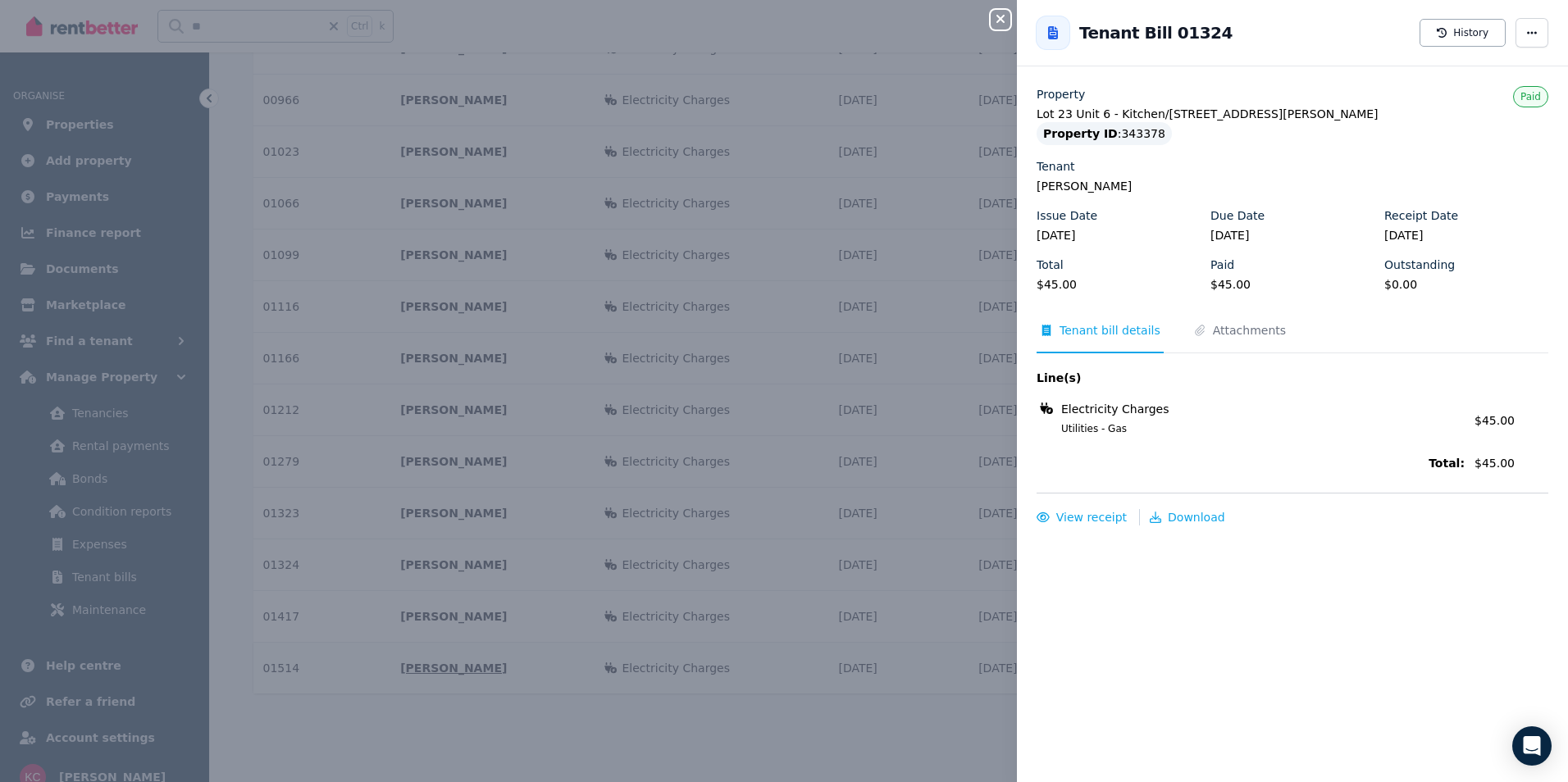
click at [996, 21] on icon "button" at bounding box center [1001, 18] width 20 height 13
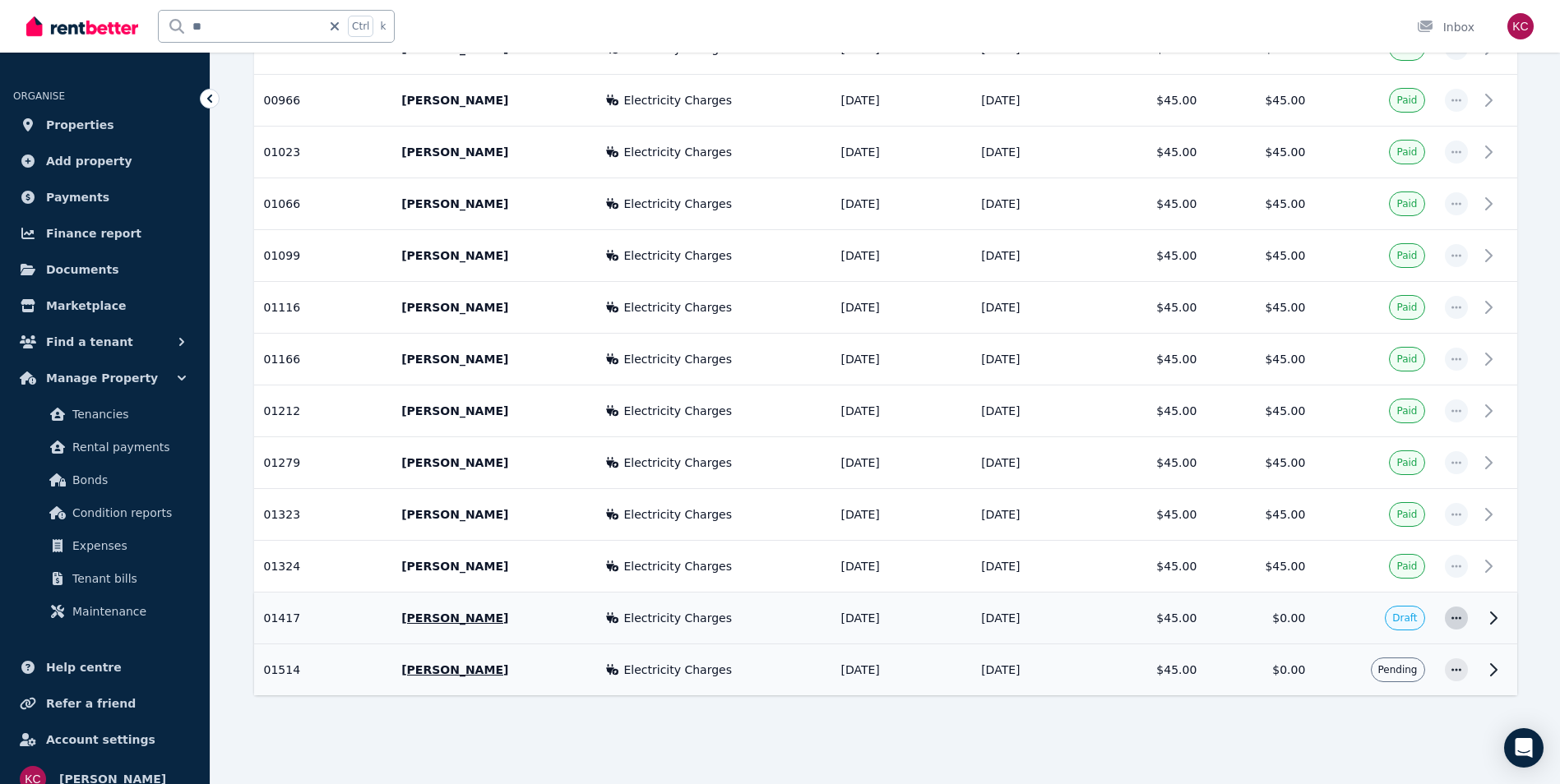
click at [1455, 619] on icon "button" at bounding box center [1456, 618] width 13 height 11
click at [1395, 660] on span "Mark as paid" at bounding box center [1402, 662] width 105 height 20
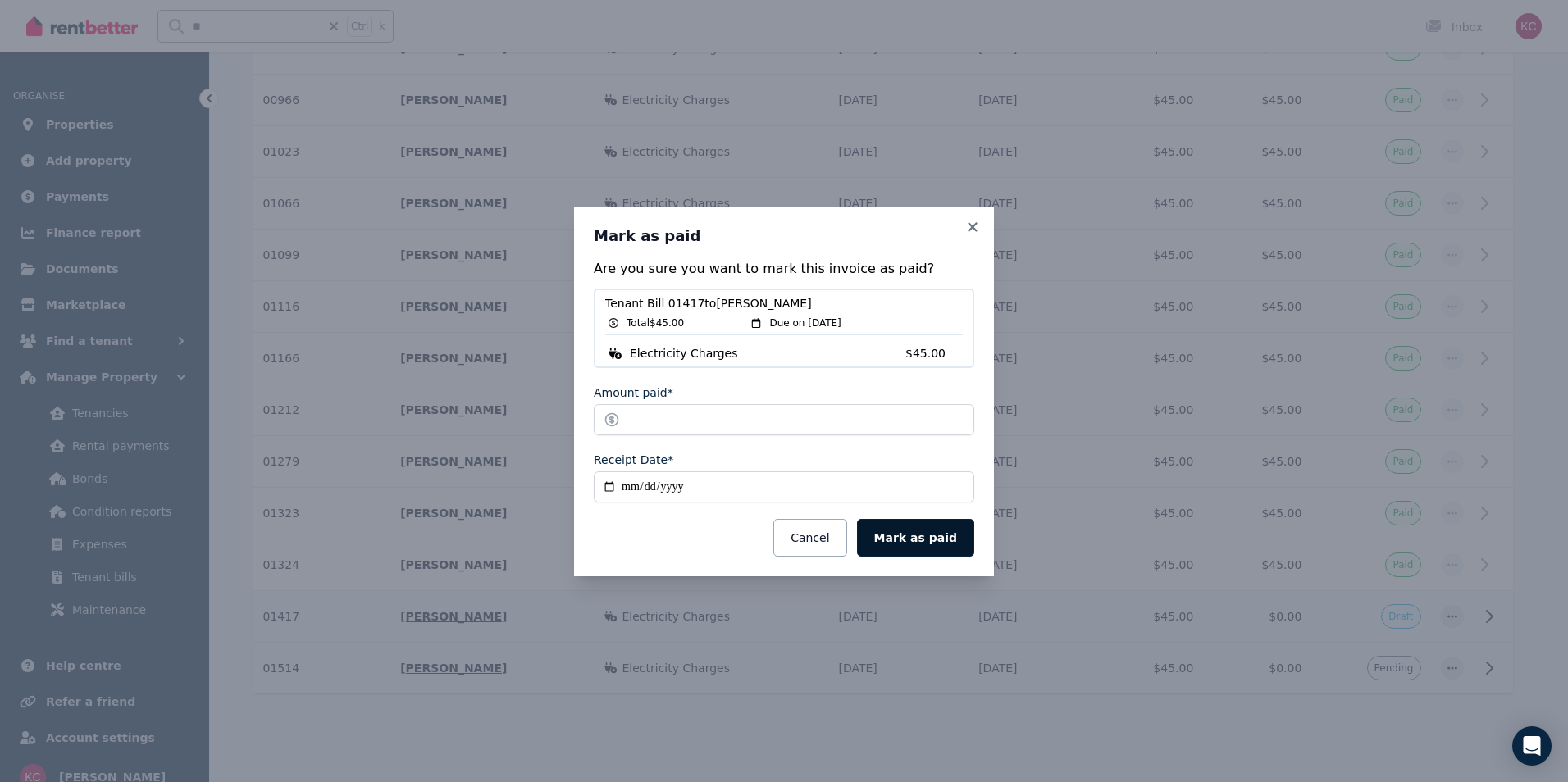
click at [903, 543] on button "Mark as paid" at bounding box center [916, 537] width 117 height 38
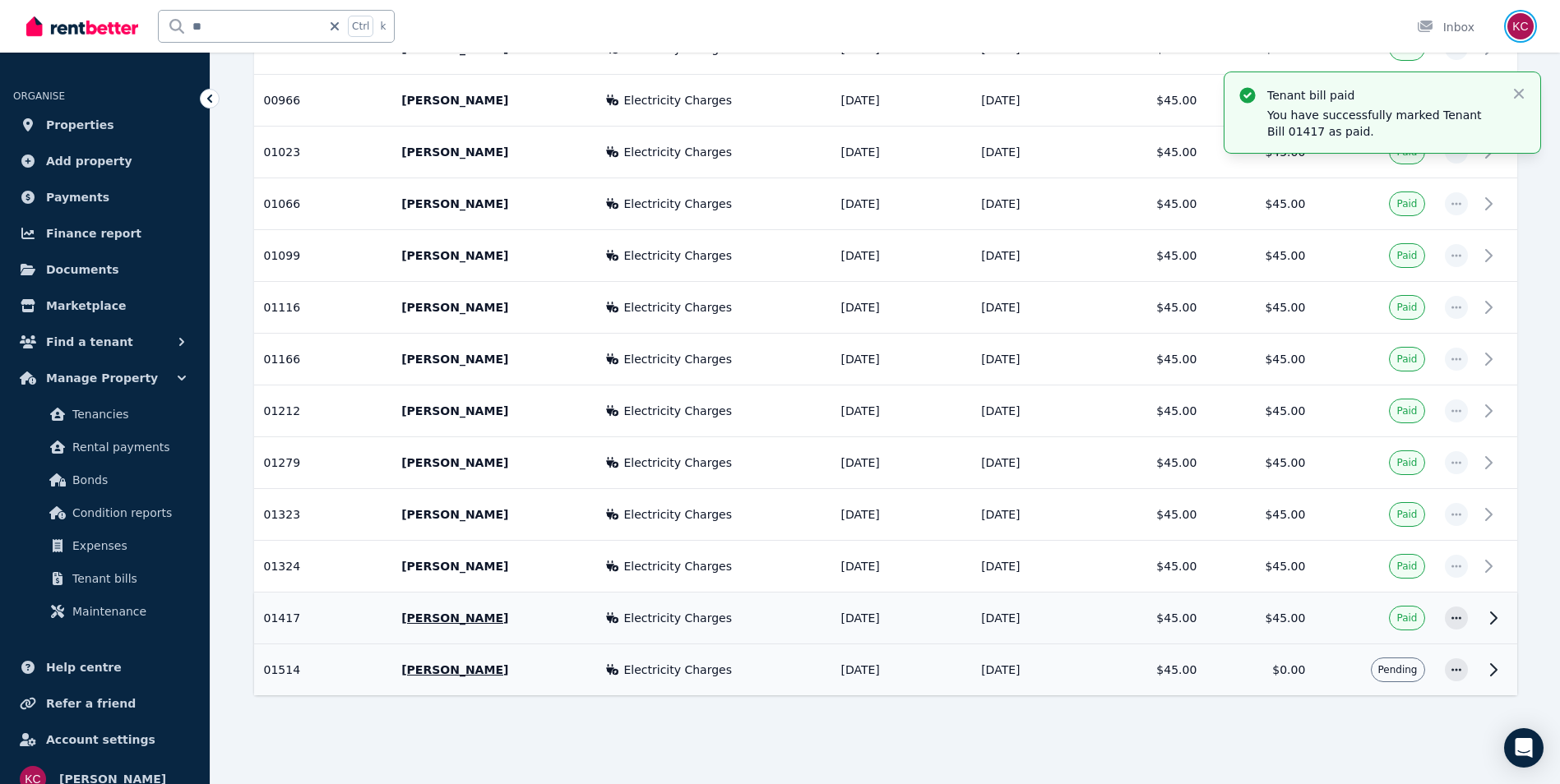
click at [1526, 33] on img "button" at bounding box center [1521, 26] width 26 height 26
click at [1197, 23] on div "** Ctrl k Inbox" at bounding box center [752, 26] width 1451 height 53
drag, startPoint x: 231, startPoint y: 33, endPoint x: 164, endPoint y: 24, distance: 67.6
click at [168, 24] on input "**" at bounding box center [240, 26] width 163 height 32
click at [89, 127] on span "Properties" at bounding box center [81, 124] width 68 height 20
